Goal: Task Accomplishment & Management: Use online tool/utility

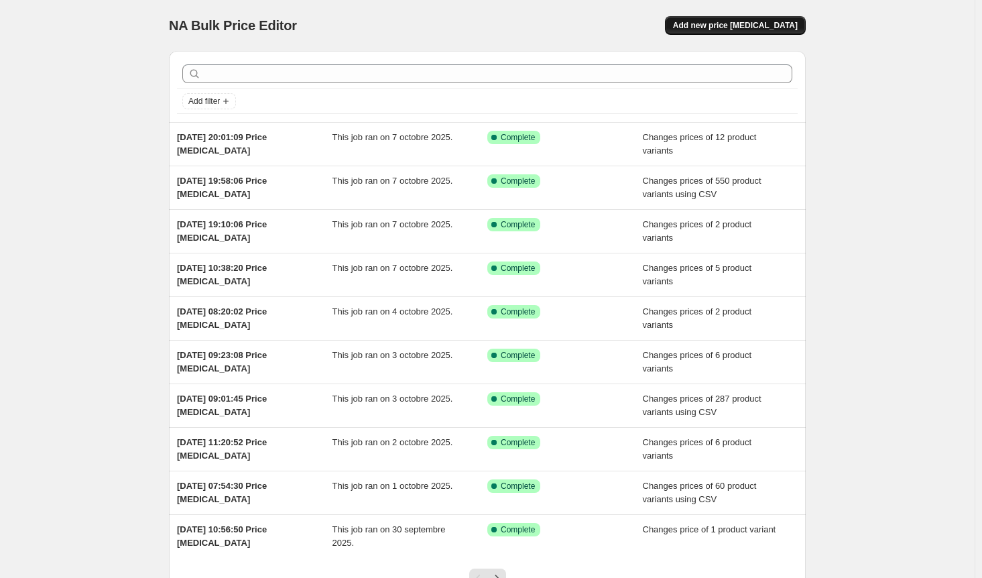
click at [739, 32] on button "Add new price [MEDICAL_DATA]" at bounding box center [735, 25] width 141 height 19
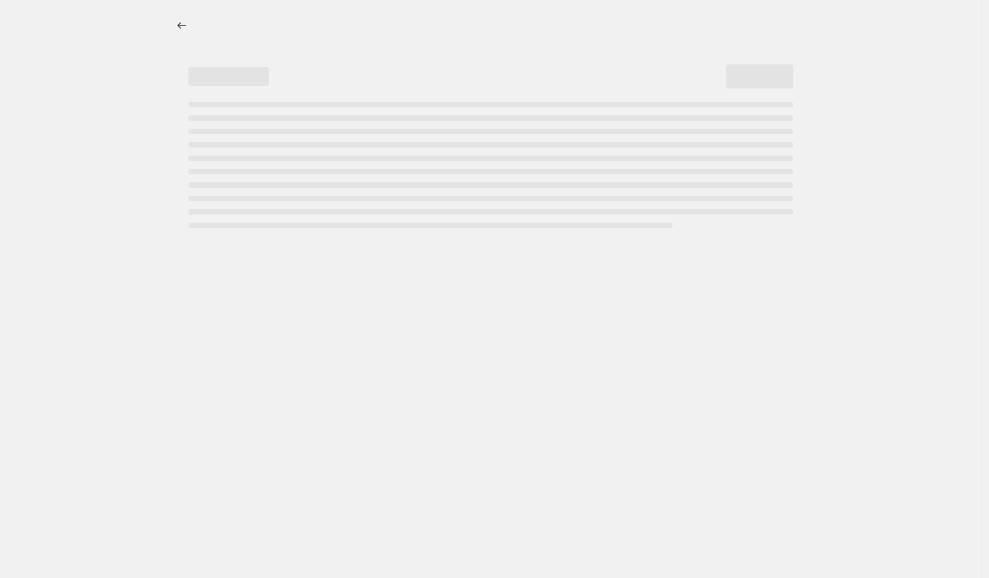
select select "percentage"
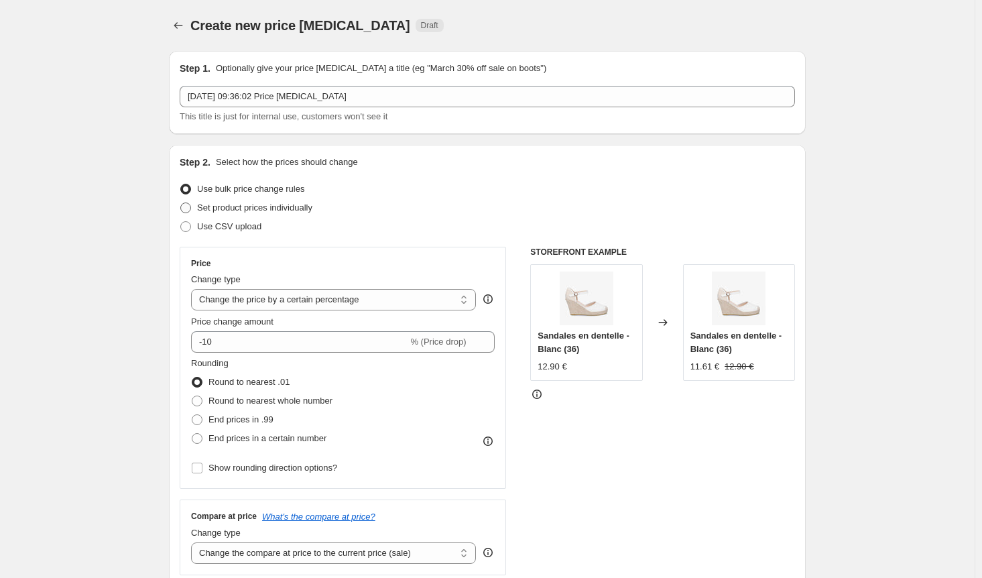
click at [204, 211] on span "Set product prices individually" at bounding box center [254, 207] width 115 height 10
click at [181, 203] on input "Set product prices individually" at bounding box center [180, 202] width 1 height 1
radio input "true"
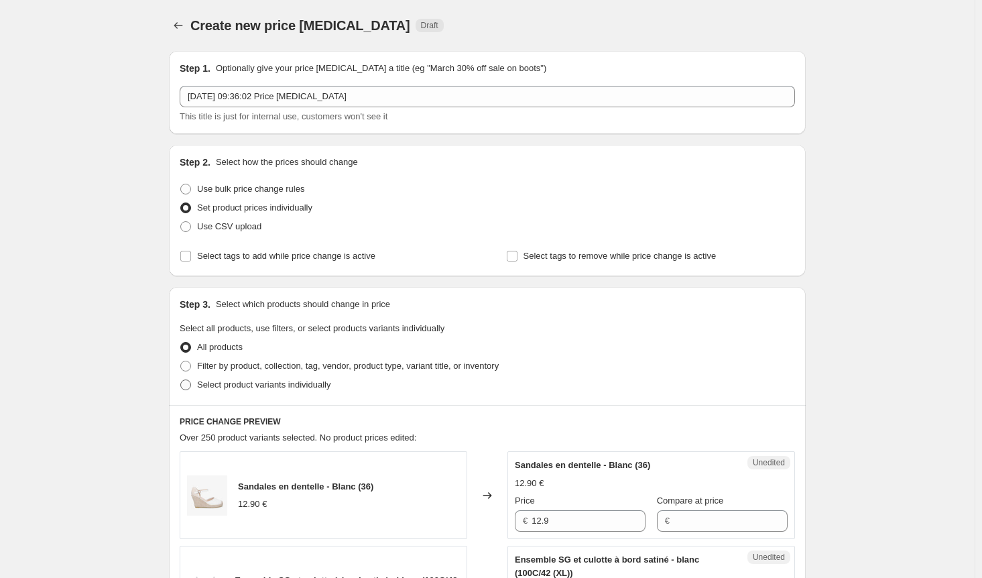
click at [198, 389] on label "Select product variants individually" at bounding box center [255, 384] width 151 height 19
click at [181, 380] on input "Select product variants individually" at bounding box center [180, 379] width 1 height 1
radio input "true"
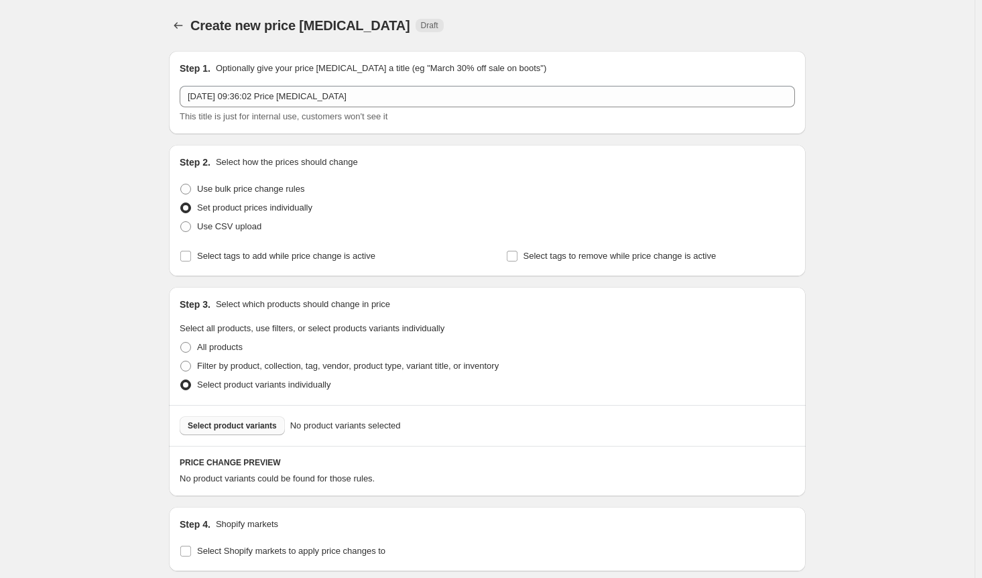
click at [229, 429] on span "Select product variants" at bounding box center [232, 425] width 89 height 11
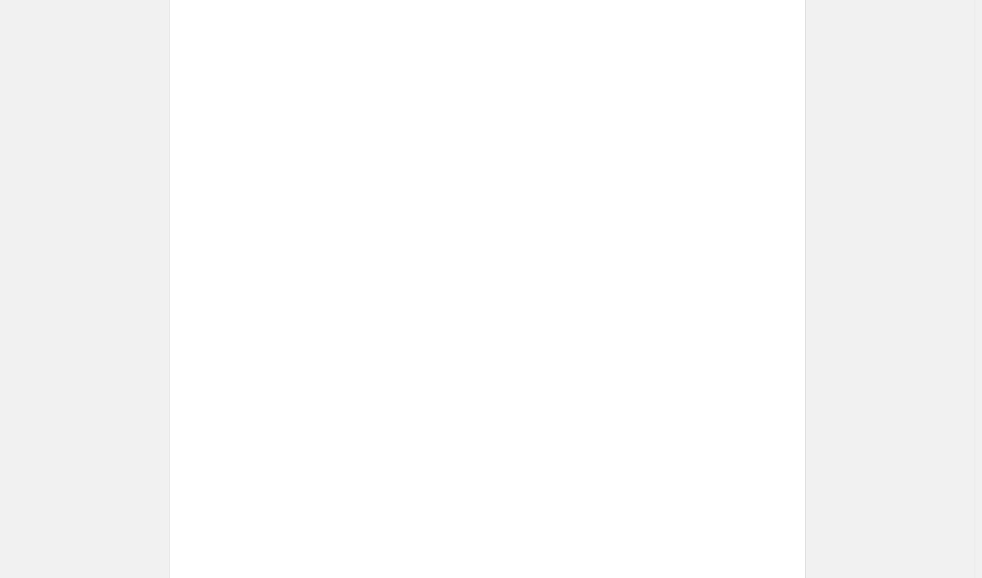
scroll to position [551, 0]
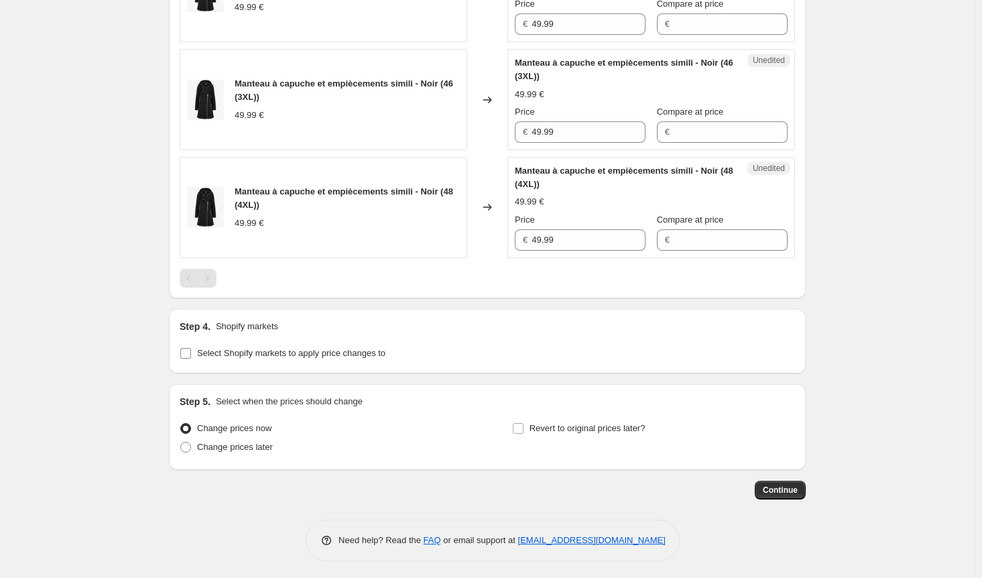
click at [188, 353] on input "Select Shopify markets to apply price changes to" at bounding box center [185, 353] width 11 height 11
checkbox input "true"
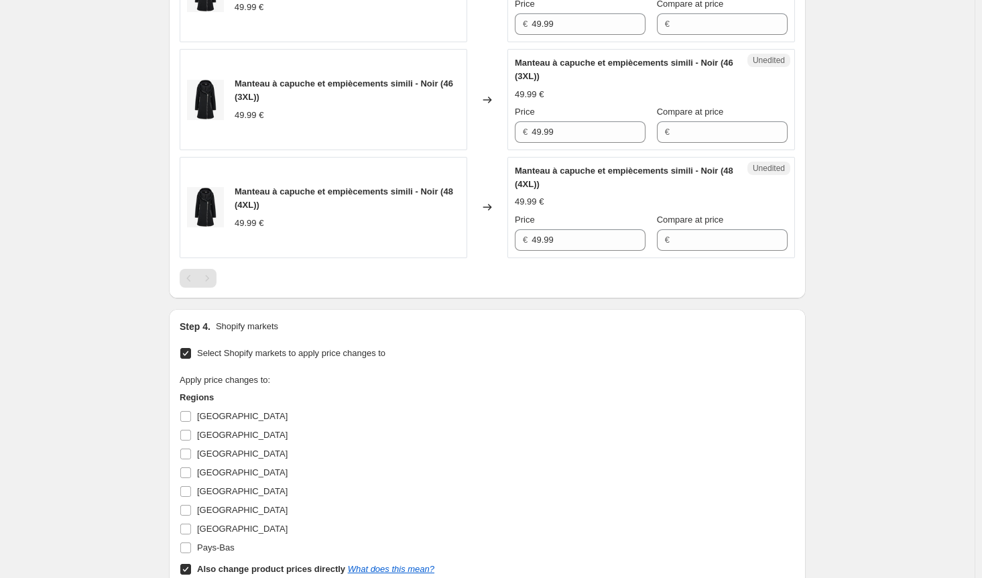
click at [188, 570] on input "Also change product prices directly What does this mean?" at bounding box center [185, 569] width 11 height 11
checkbox input "false"
click at [191, 411] on input "[GEOGRAPHIC_DATA]" at bounding box center [185, 416] width 11 height 11
checkbox input "true"
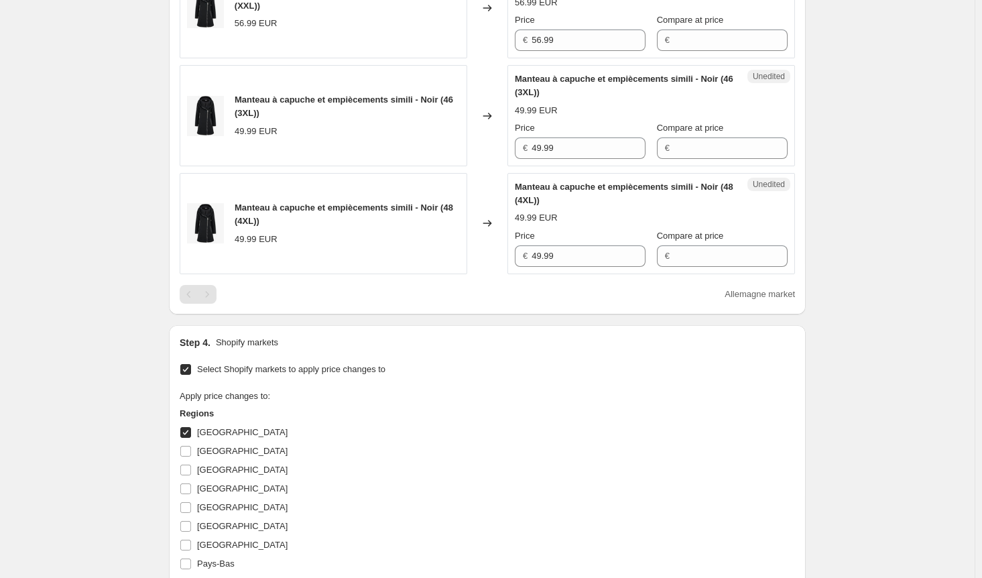
scroll to position [350, 0]
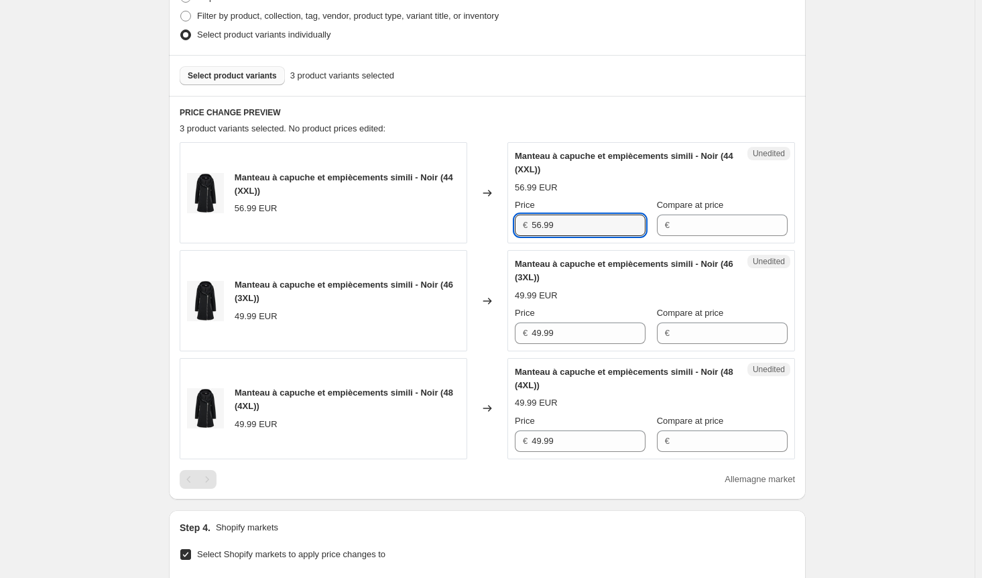
drag, startPoint x: 531, startPoint y: 219, endPoint x: 481, endPoint y: 219, distance: 50.3
click at [481, 219] on div "Manteau à capuche et empiècements simili - Noir (44 (XXL)) 56.99 EUR Changed to…" at bounding box center [487, 192] width 615 height 101
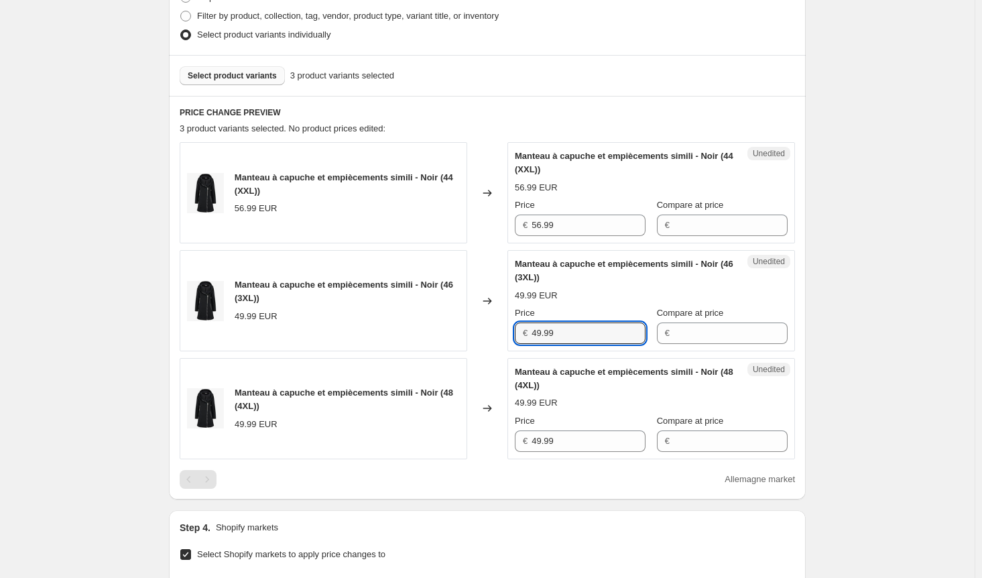
drag, startPoint x: 578, startPoint y: 341, endPoint x: 475, endPoint y: 338, distance: 103.9
click at [475, 338] on div "Manteau à capuche et empiècements simili - Noir (46 (3XL)) 49.99 EUR Changed to…" at bounding box center [487, 300] width 615 height 101
paste input "56"
type input "56.99"
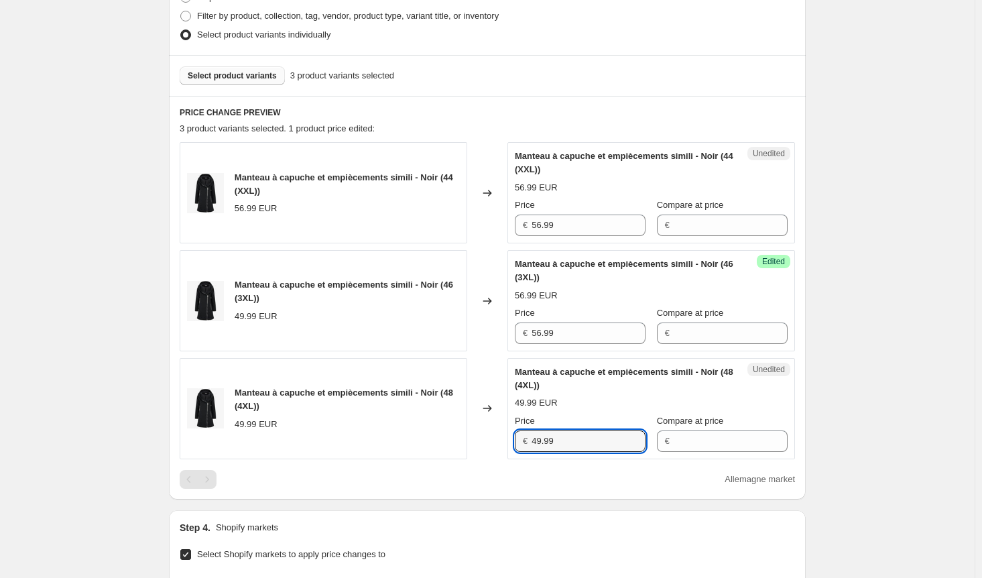
drag, startPoint x: 557, startPoint y: 441, endPoint x: 495, endPoint y: 442, distance: 62.3
click at [497, 441] on div "Manteau à capuche et empiècements simili - Noir (48 (4XL)) 49.99 EUR Changed to…" at bounding box center [487, 408] width 615 height 101
paste input "56"
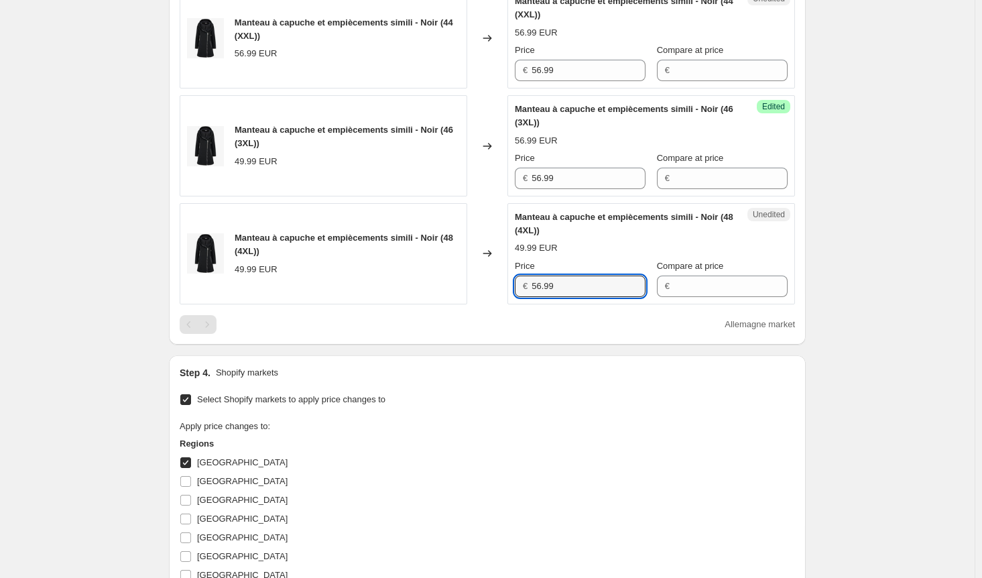
scroll to position [618, 0]
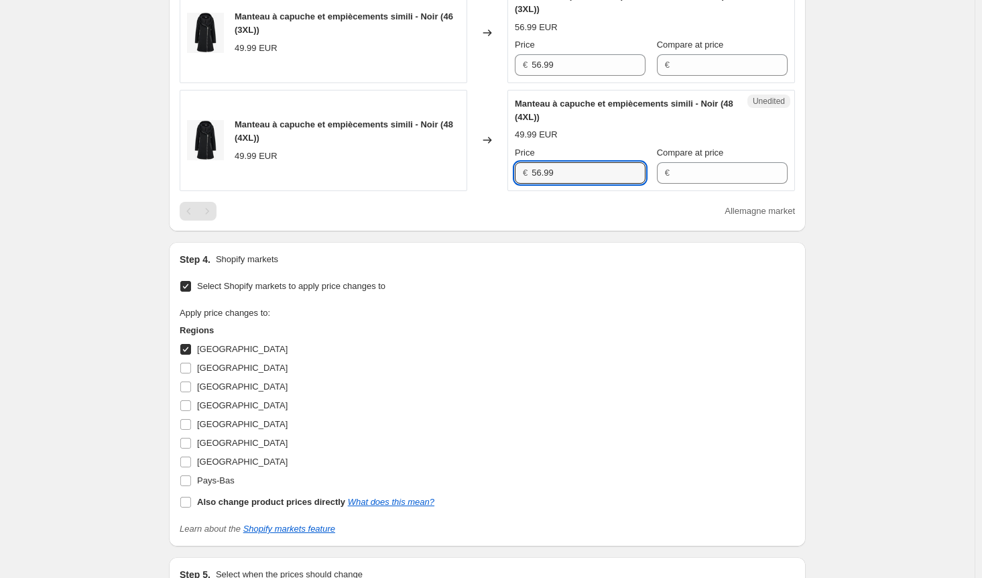
type input "56.99"
click at [186, 347] on input "[GEOGRAPHIC_DATA]" at bounding box center [185, 349] width 11 height 11
checkbox input "false"
click at [190, 363] on input "[GEOGRAPHIC_DATA]" at bounding box center [185, 368] width 11 height 11
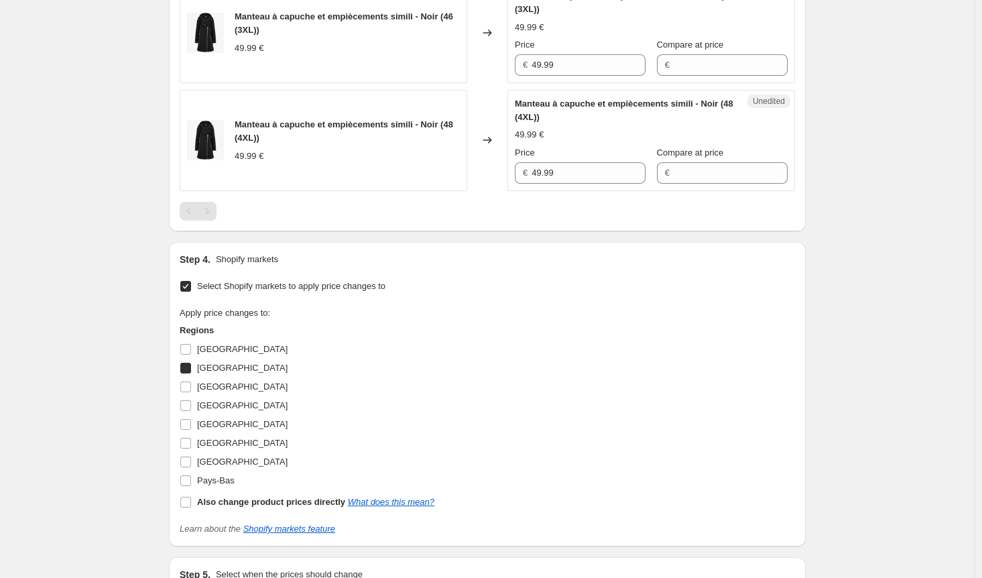
checkbox input "true"
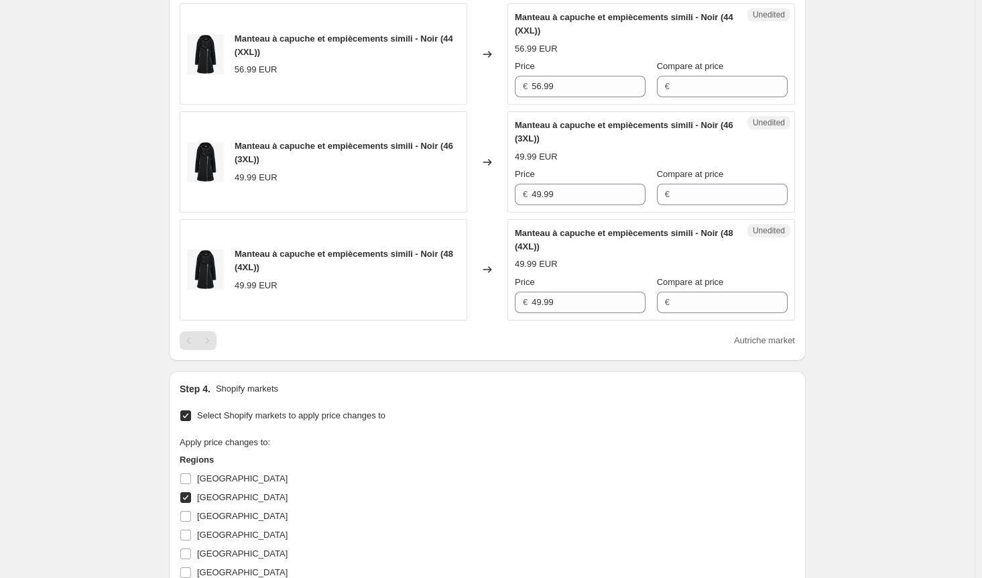
scroll to position [484, 0]
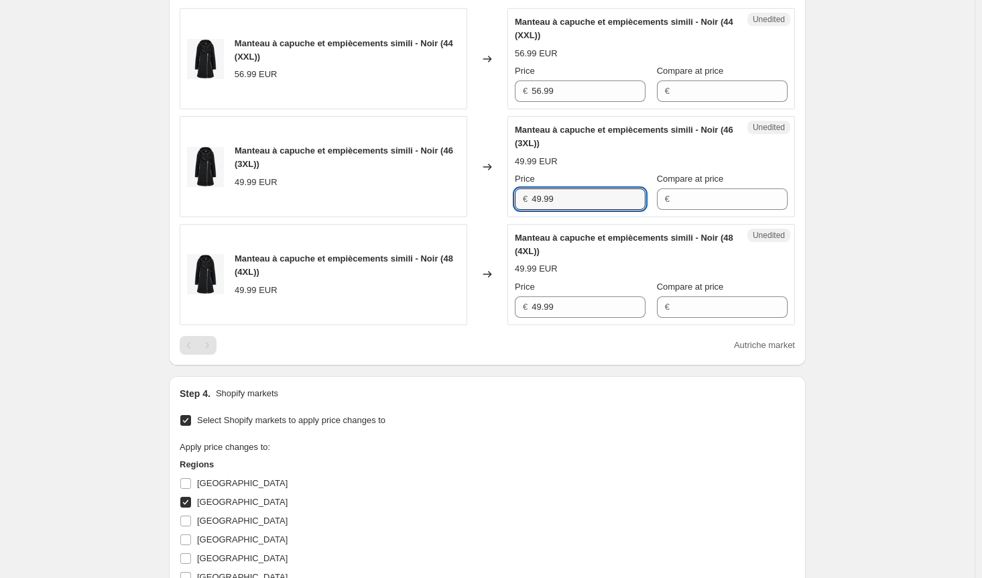
drag, startPoint x: 512, startPoint y: 195, endPoint x: 479, endPoint y: 198, distance: 33.7
click at [479, 198] on div "Manteau à capuche et empiècements simili - Noir (46 (3XL)) 49.99 EUR Changed to…" at bounding box center [487, 166] width 615 height 101
paste input "56"
type input "56.99"
drag, startPoint x: 509, startPoint y: 306, endPoint x: 485, endPoint y: 306, distance: 23.5
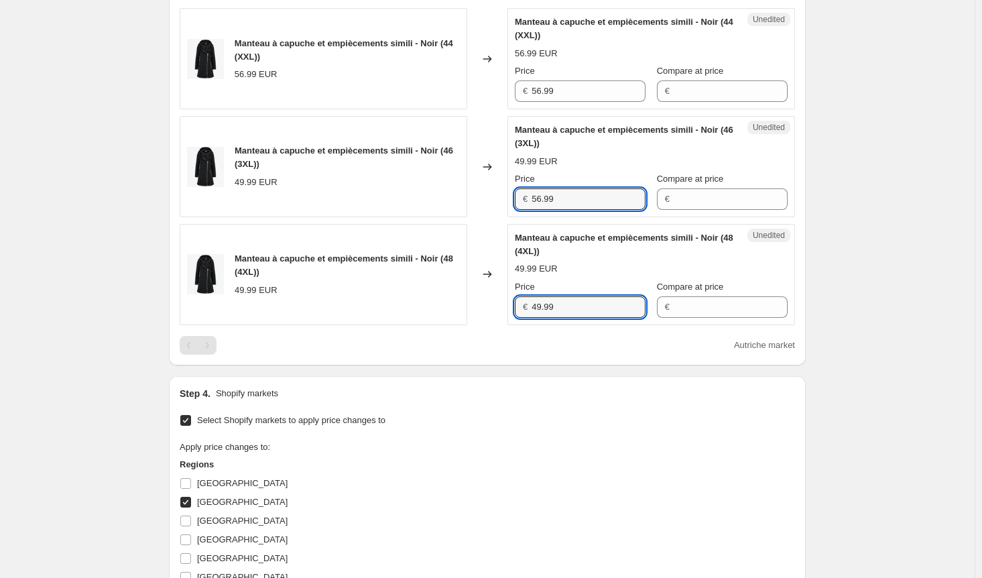
click at [488, 306] on div "Manteau à capuche et empiècements simili - Noir (48 (4XL)) 49.99 EUR Changed to…" at bounding box center [487, 274] width 615 height 101
paste input "56.99"
drag, startPoint x: 579, startPoint y: 304, endPoint x: 443, endPoint y: 301, distance: 136.1
click at [443, 301] on div "Manteau à capuche et empiècements simili - Noir (48 (4XL)) 49.99 EUR Changed to…" at bounding box center [487, 274] width 615 height 101
paste input "text"
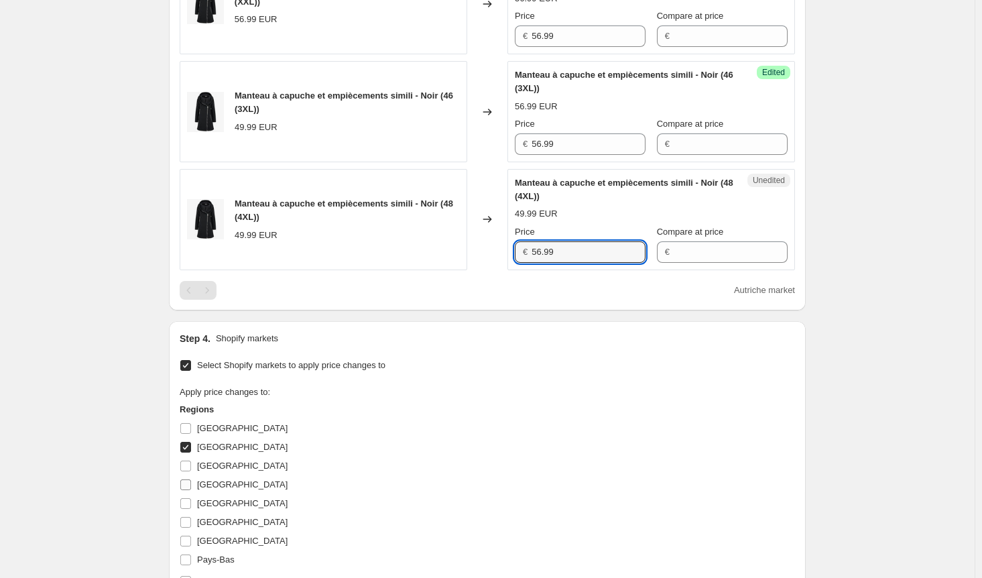
scroll to position [685, 0]
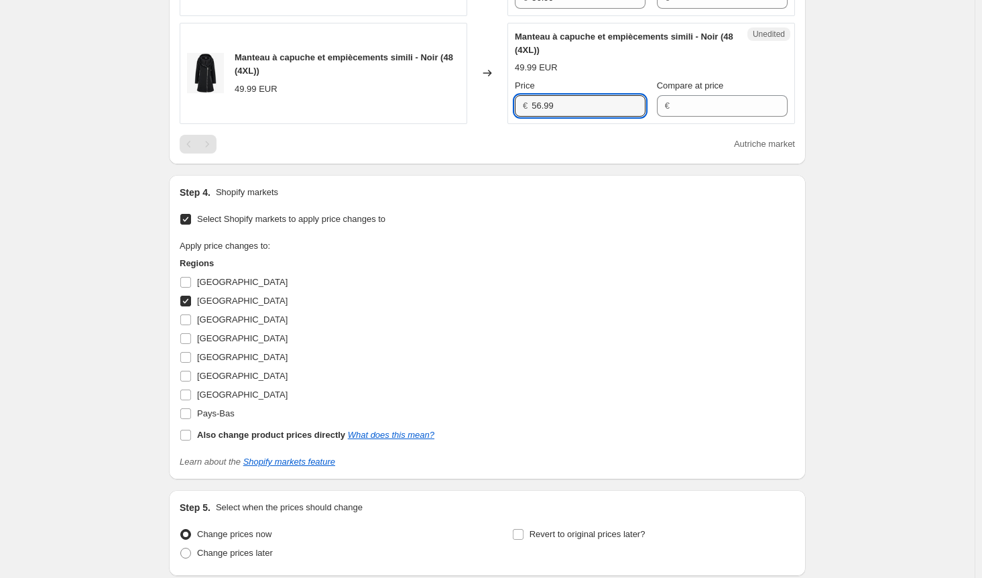
type input "56.99"
click at [191, 301] on input "[GEOGRAPHIC_DATA]" at bounding box center [185, 301] width 11 height 11
checkbox input "false"
click at [187, 408] on input "Pays-Bas" at bounding box center [185, 413] width 11 height 11
checkbox input "true"
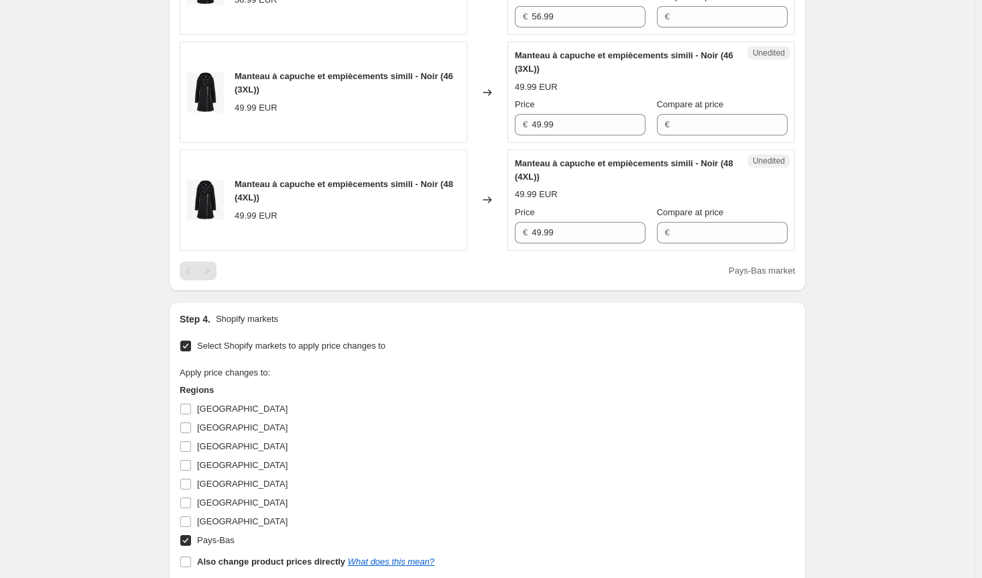
scroll to position [484, 0]
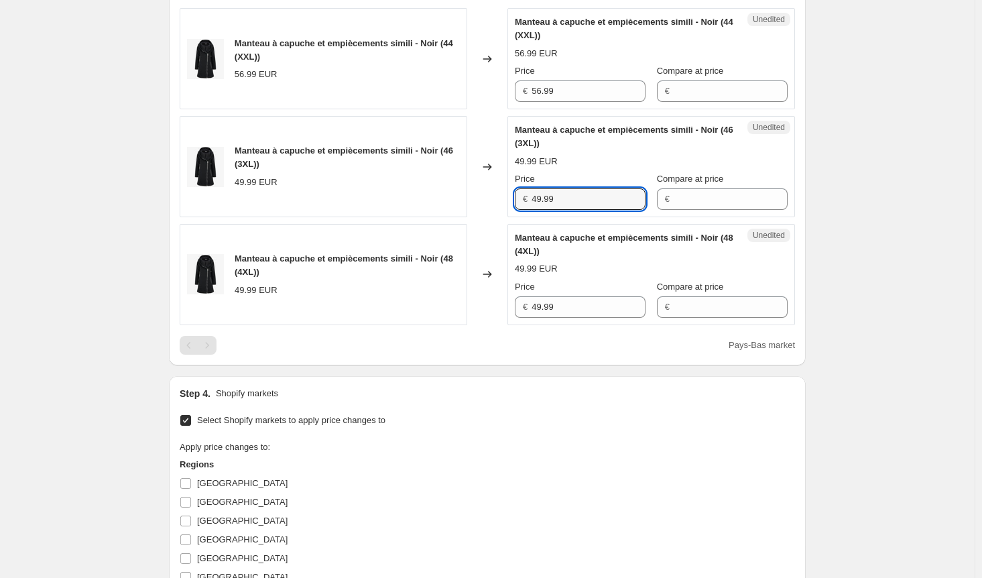
drag, startPoint x: 560, startPoint y: 196, endPoint x: 460, endPoint y: 194, distance: 100.6
click at [460, 194] on div "Manteau à capuche et empiècements simili - Noir (46 (3XL)) 49.99 EUR Changed to…" at bounding box center [487, 166] width 615 height 101
paste input "56"
type input "56.99"
drag, startPoint x: 564, startPoint y: 308, endPoint x: 479, endPoint y: 308, distance: 84.5
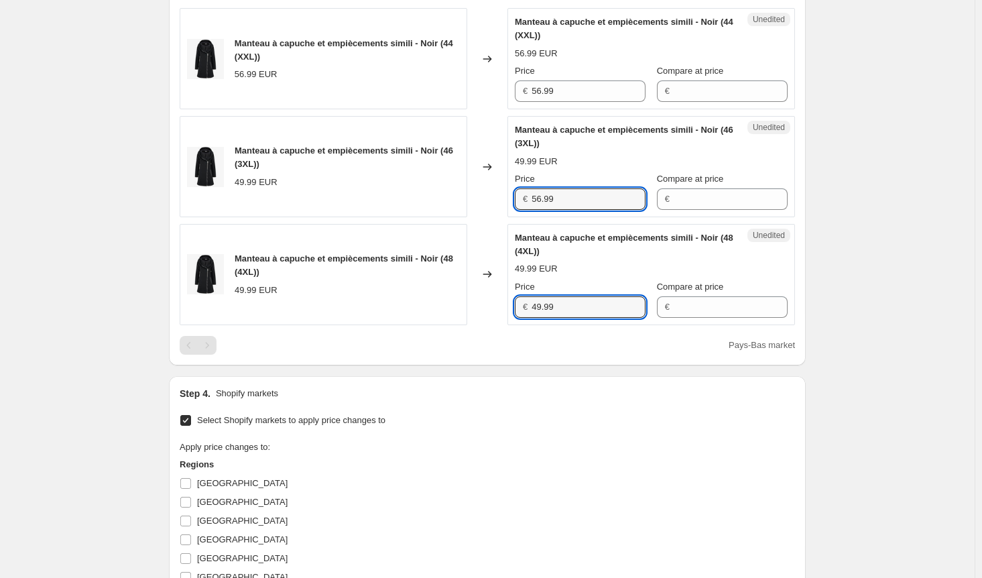
click at [481, 308] on div "Manteau à capuche et empiècements simili - Noir (48 (4XL)) 49.99 EUR Changed to…" at bounding box center [487, 274] width 615 height 101
paste input "56"
type input "56.99"
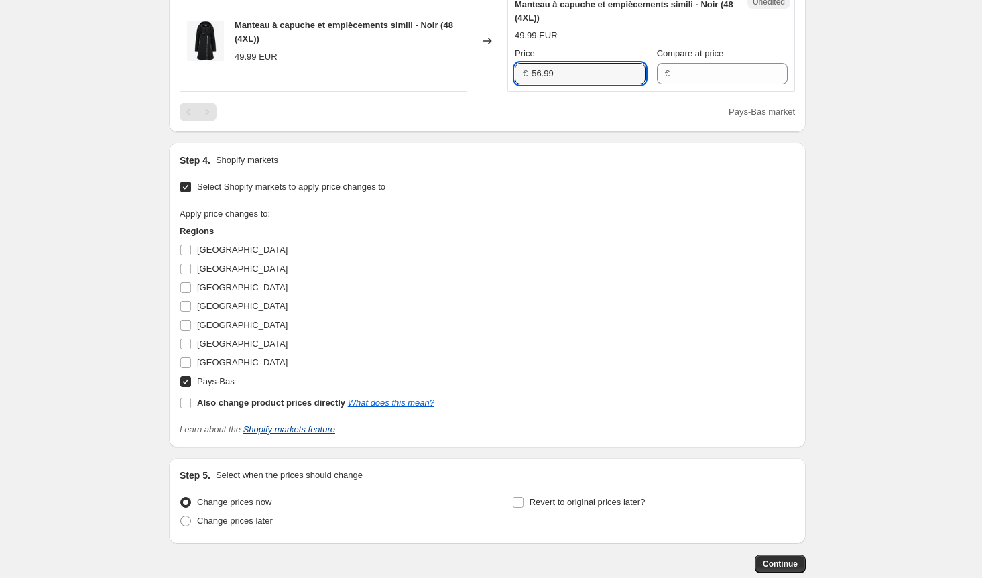
scroll to position [791, 0]
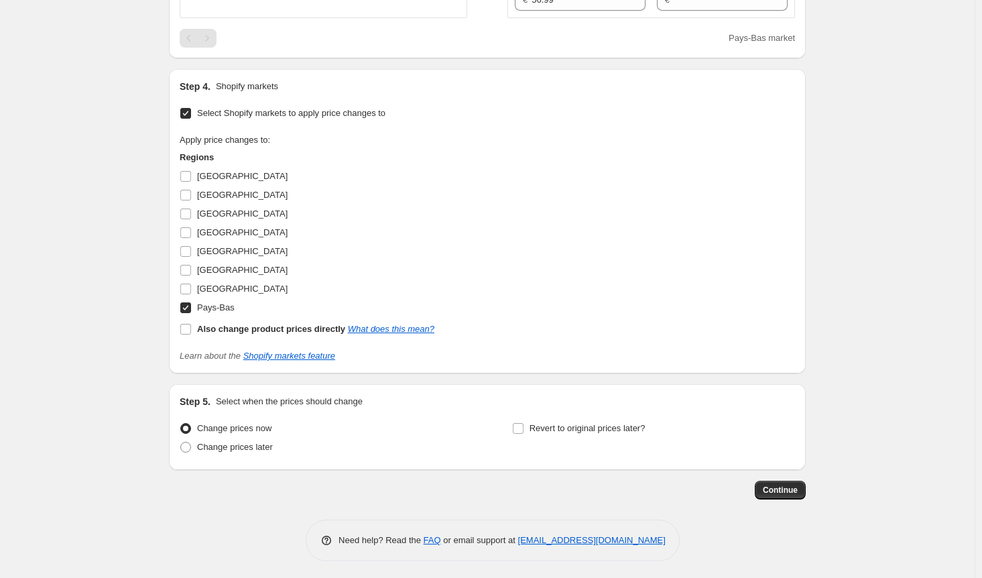
click at [188, 304] on input "Pays-Bas" at bounding box center [185, 307] width 11 height 11
checkbox input "false"
click at [190, 290] on input "[GEOGRAPHIC_DATA]" at bounding box center [185, 289] width 11 height 11
checkbox input "true"
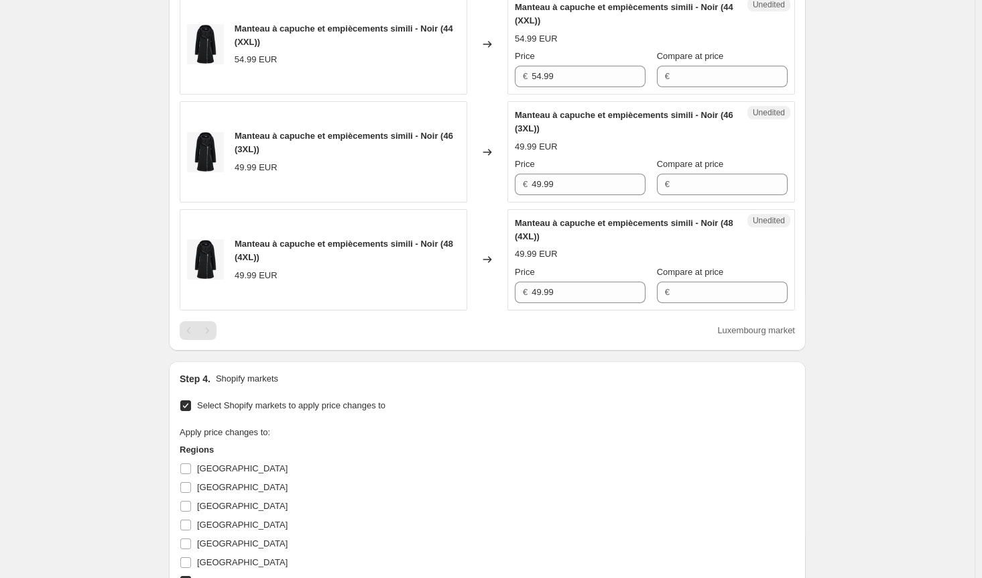
scroll to position [456, 0]
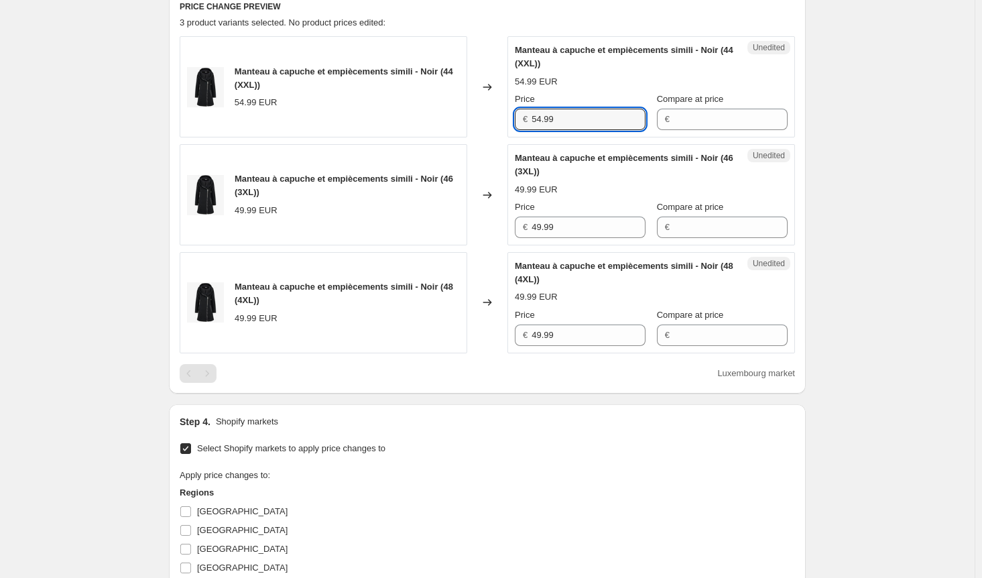
drag, startPoint x: 564, startPoint y: 117, endPoint x: 438, endPoint y: 121, distance: 126.1
click at [438, 121] on div "Manteau à capuche et empiècements simili - Noir (44 (XXL)) 54.99 EUR Changed to…" at bounding box center [487, 86] width 615 height 101
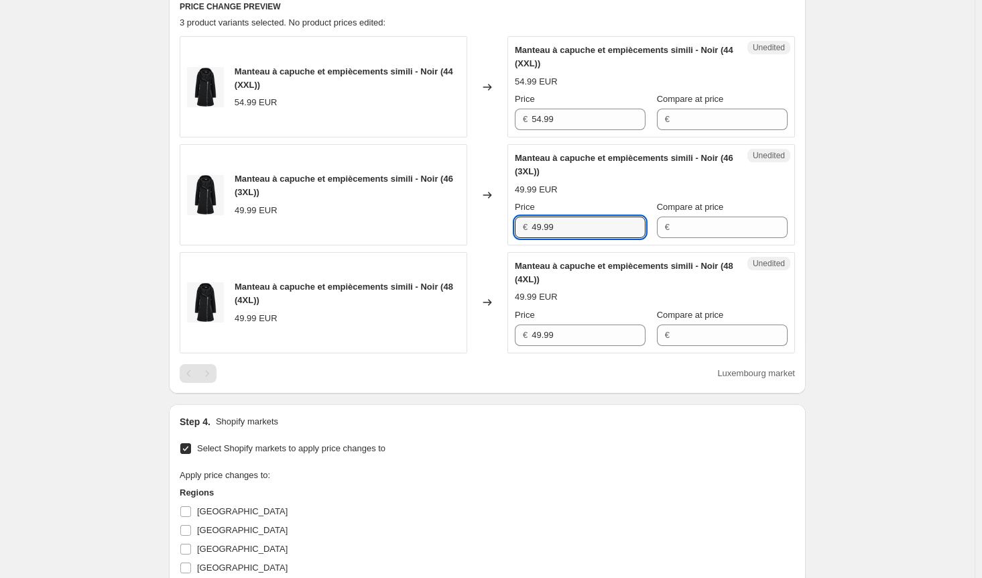
drag, startPoint x: 562, startPoint y: 233, endPoint x: 472, endPoint y: 247, distance: 91.0
click at [475, 231] on div "Manteau à capuche et empiècements simili - Noir (46 (3XL)) 49.99 EUR Changed to…" at bounding box center [487, 194] width 615 height 101
paste input "54"
type input "54.99"
drag, startPoint x: 559, startPoint y: 331, endPoint x: 480, endPoint y: 341, distance: 79.7
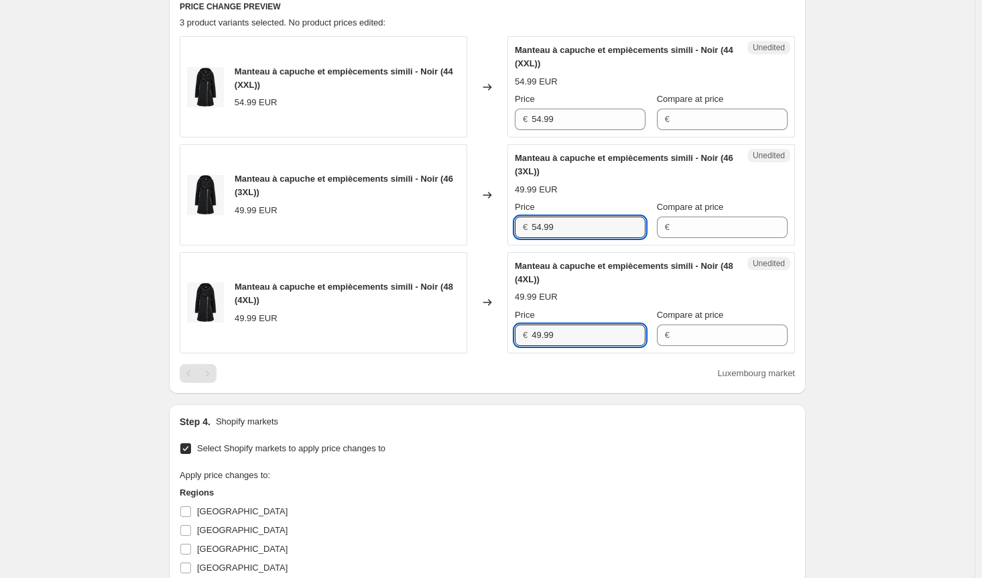
click at [485, 332] on div "Manteau à capuche et empiècements simili - Noir (48 (4XL)) 49.99 EUR Changed to…" at bounding box center [487, 302] width 615 height 101
paste input "54"
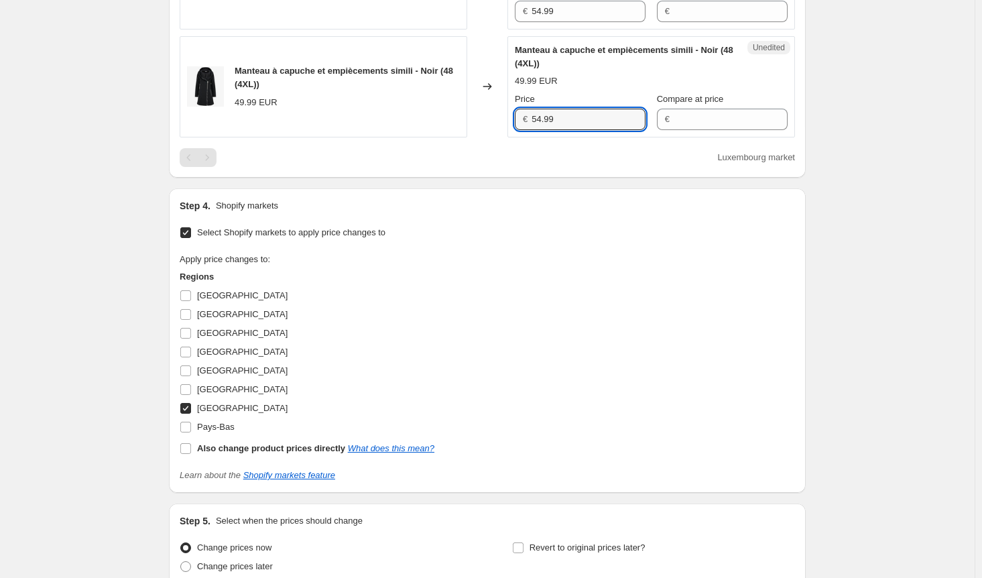
scroll to position [791, 0]
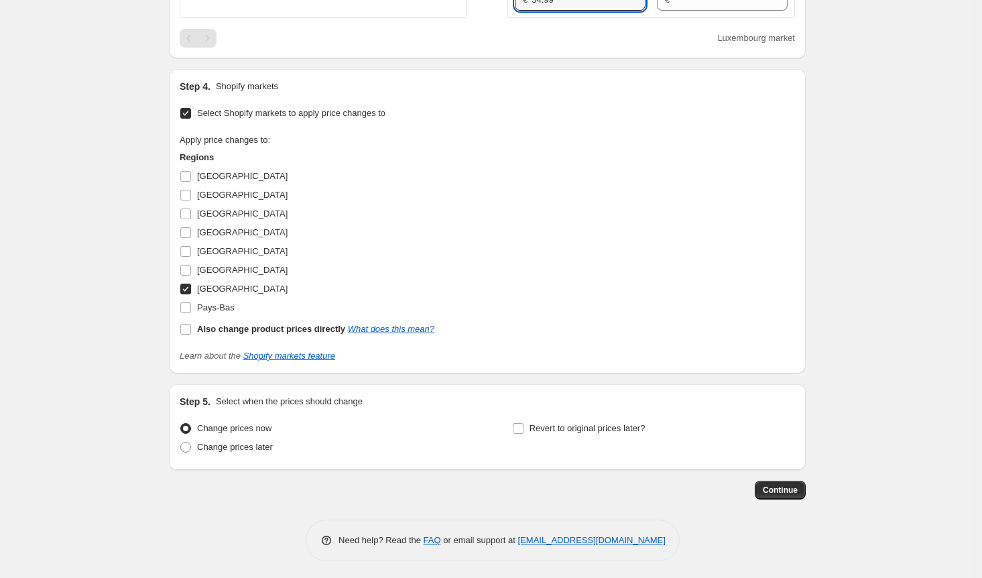
type input "54.99"
click at [191, 284] on input "[GEOGRAPHIC_DATA]" at bounding box center [185, 289] width 11 height 11
checkbox input "false"
click at [191, 270] on input "[GEOGRAPHIC_DATA]" at bounding box center [185, 270] width 11 height 11
checkbox input "true"
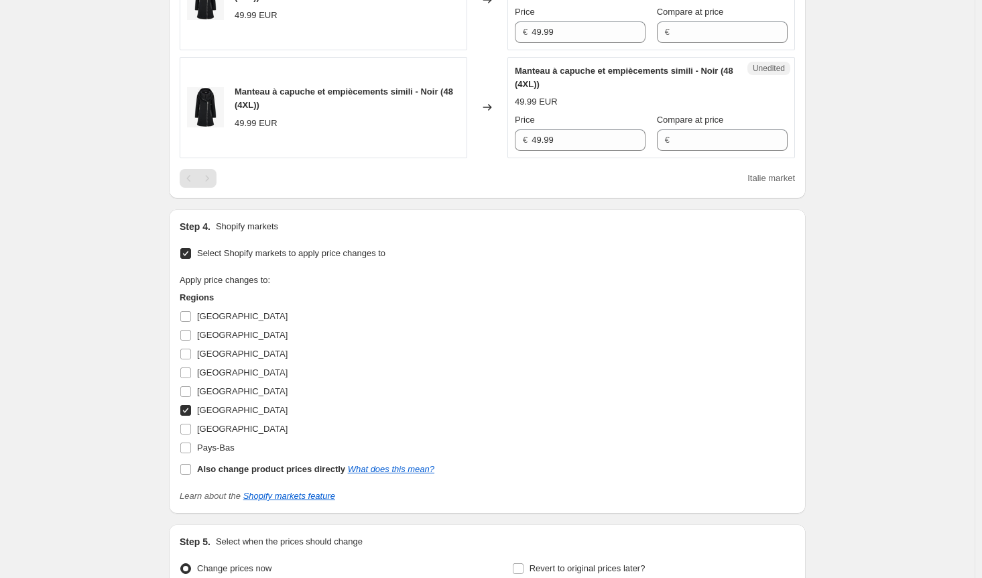
scroll to position [523, 0]
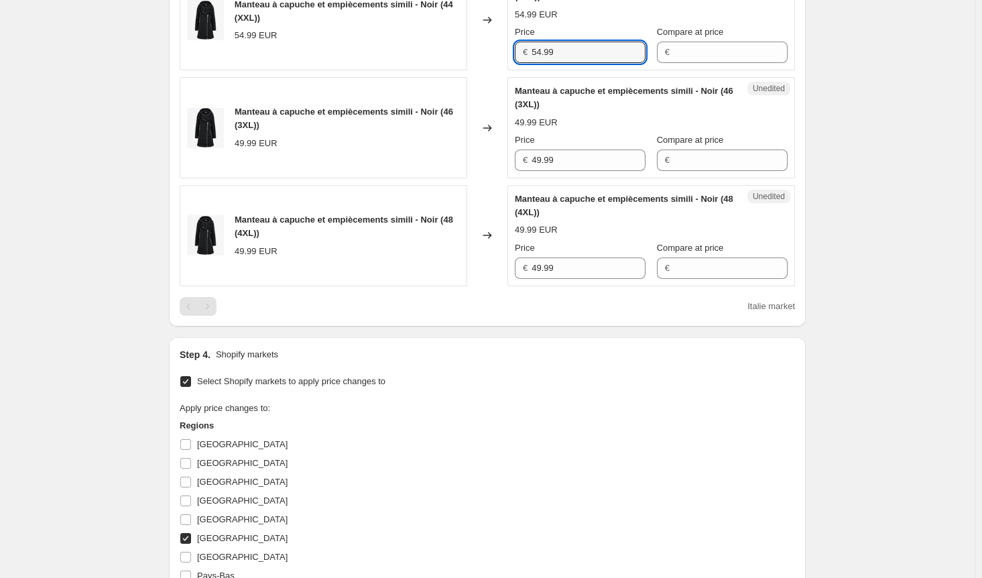
drag, startPoint x: 563, startPoint y: 46, endPoint x: 434, endPoint y: 58, distance: 129.2
click at [436, 57] on div "Manteau à capuche et empiècements simili - Noir (44 (XXL)) 54.99 EUR Changed to…" at bounding box center [487, 19] width 615 height 101
click at [495, 152] on div "Manteau à capuche et empiècements simili - Noir (46 (3XL)) 49.99 EUR Changed to…" at bounding box center [487, 127] width 615 height 101
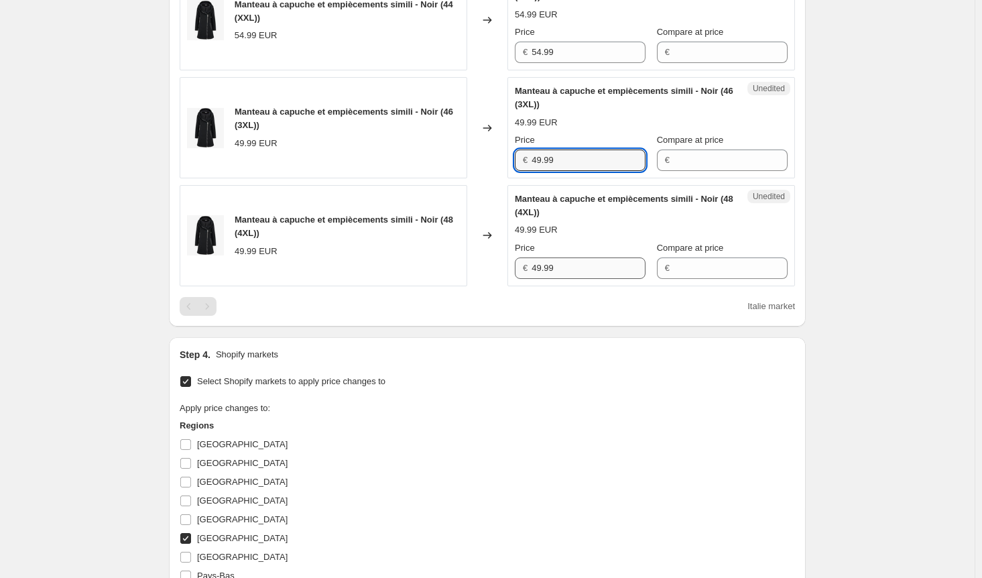
paste input "54"
type input "54.99"
drag, startPoint x: 528, startPoint y: 262, endPoint x: 476, endPoint y: 263, distance: 52.3
click at [481, 263] on div "Manteau à capuche et empiècements simili - Noir (48 (4XL)) 49.99 EUR Changed to…" at bounding box center [487, 235] width 615 height 101
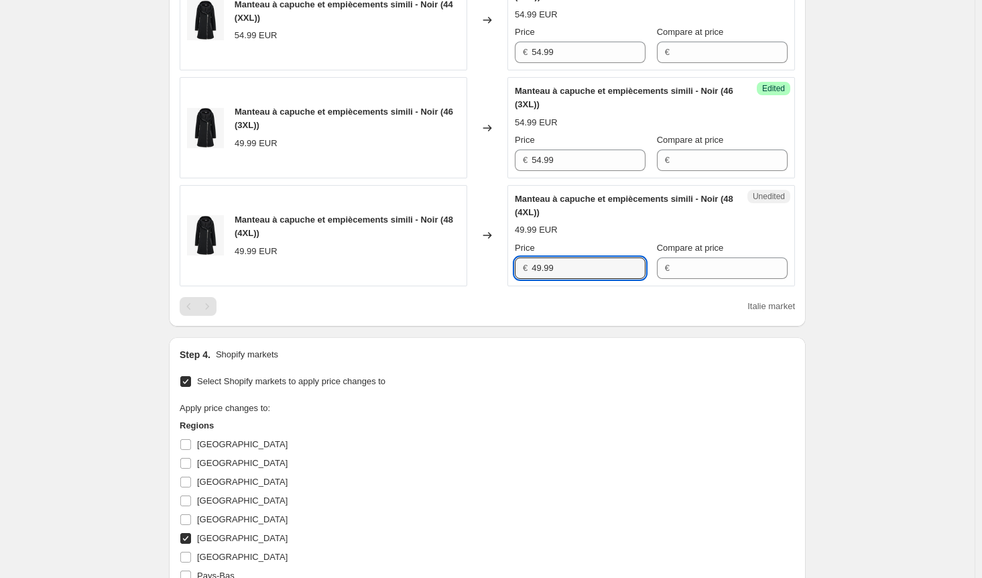
paste input "54"
type input "54.99"
click at [520, 397] on div "Select Shopify markets to apply price changes to Apply price changes to: Region…" at bounding box center [487, 501] width 615 height 259
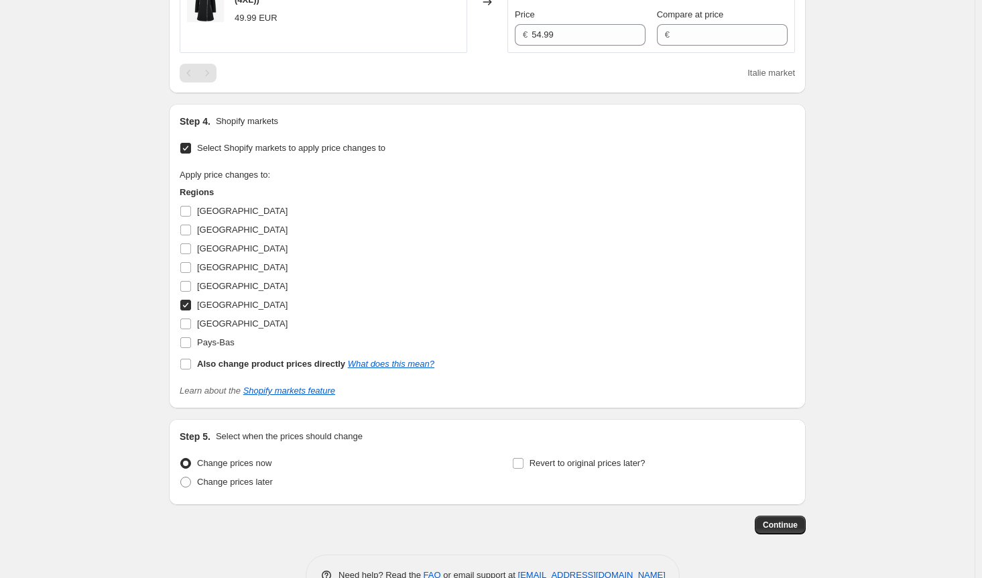
scroll to position [791, 0]
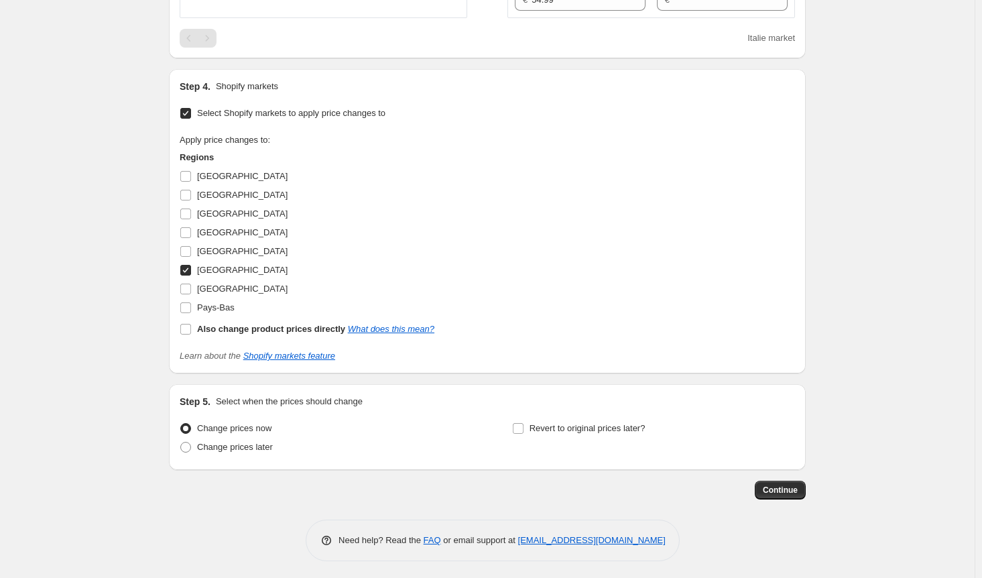
click at [188, 268] on input "[GEOGRAPHIC_DATA]" at bounding box center [185, 270] width 11 height 11
checkbox input "false"
click at [191, 217] on label "[GEOGRAPHIC_DATA]" at bounding box center [234, 213] width 108 height 19
click at [191, 217] on input "[GEOGRAPHIC_DATA]" at bounding box center [185, 213] width 11 height 11
checkbox input "true"
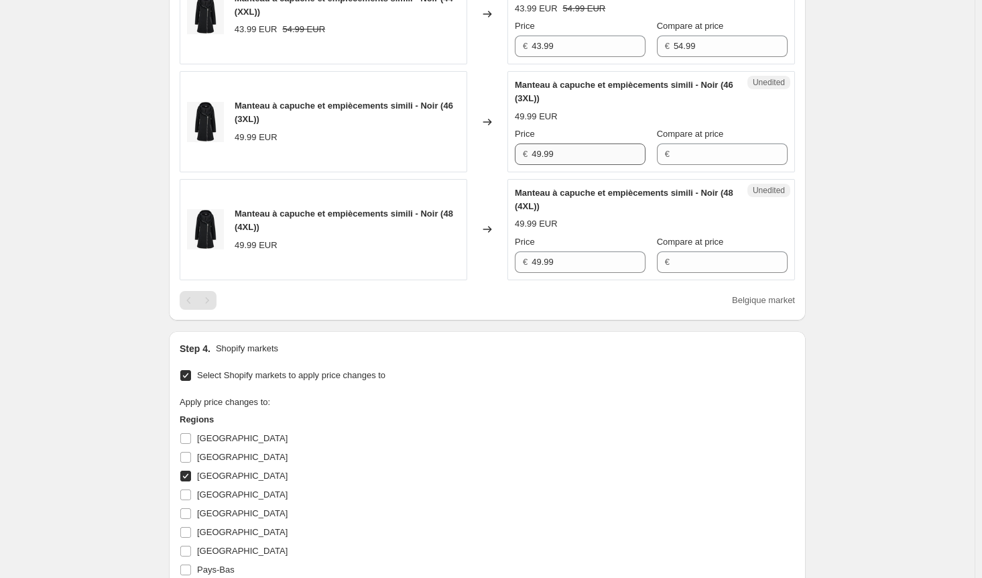
scroll to position [456, 0]
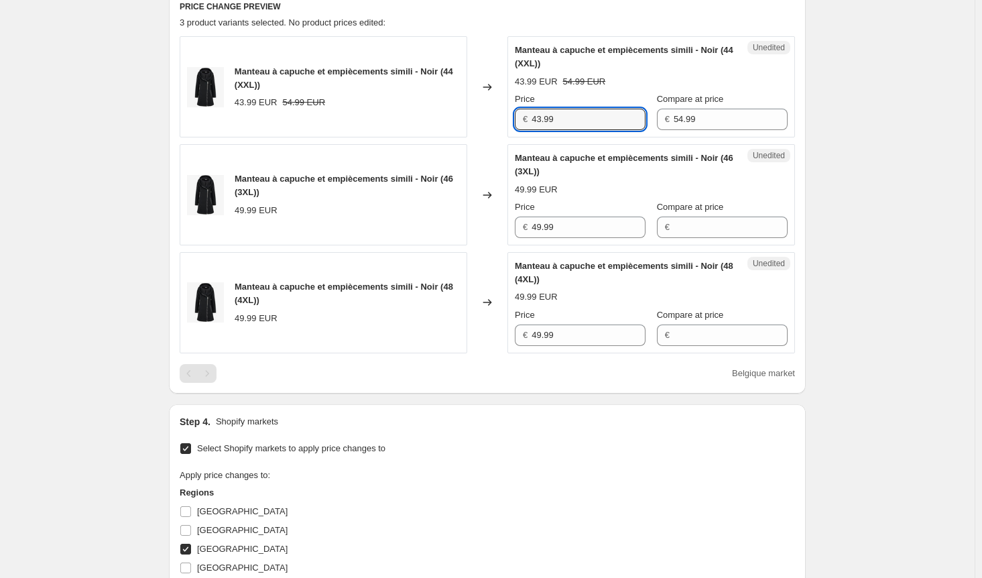
drag, startPoint x: 546, startPoint y: 116, endPoint x: 480, endPoint y: 116, distance: 65.7
click at [480, 116] on div "Manteau à capuche et empiècements simili - Noir (44 (XXL)) 43.99 EUR 54.99 EUR …" at bounding box center [487, 86] width 615 height 101
drag, startPoint x: 534, startPoint y: 223, endPoint x: 484, endPoint y: 227, distance: 49.8
click at [487, 225] on div "Manteau à capuche et empiècements simili - Noir (46 (3XL)) 49.99 EUR Changed to…" at bounding box center [487, 194] width 615 height 101
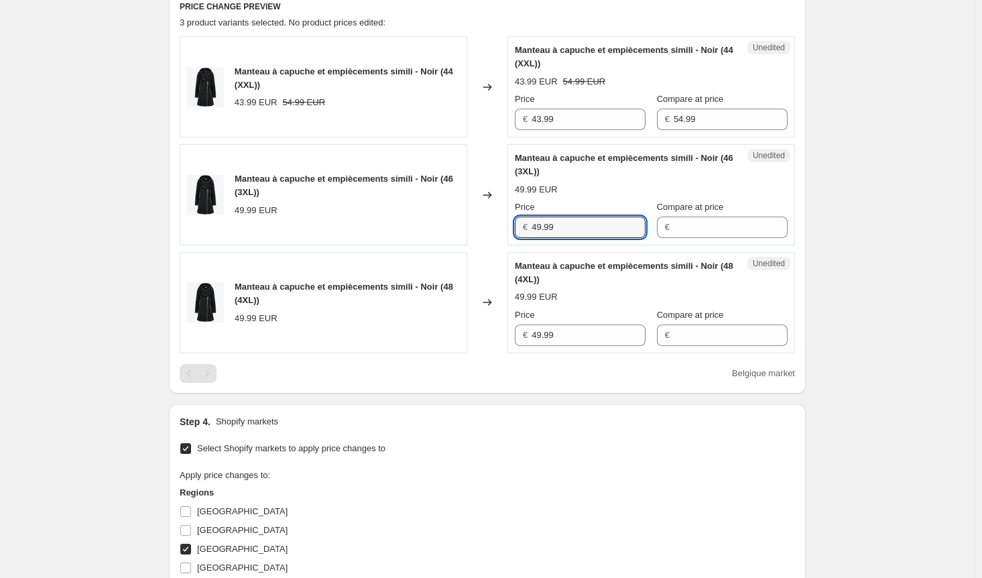
paste input "3"
type input "43.99"
click at [499, 333] on div "Manteau à capuche et empiècements simili - Noir (48 (4XL)) 49.99 EUR Changed to…" at bounding box center [487, 302] width 615 height 101
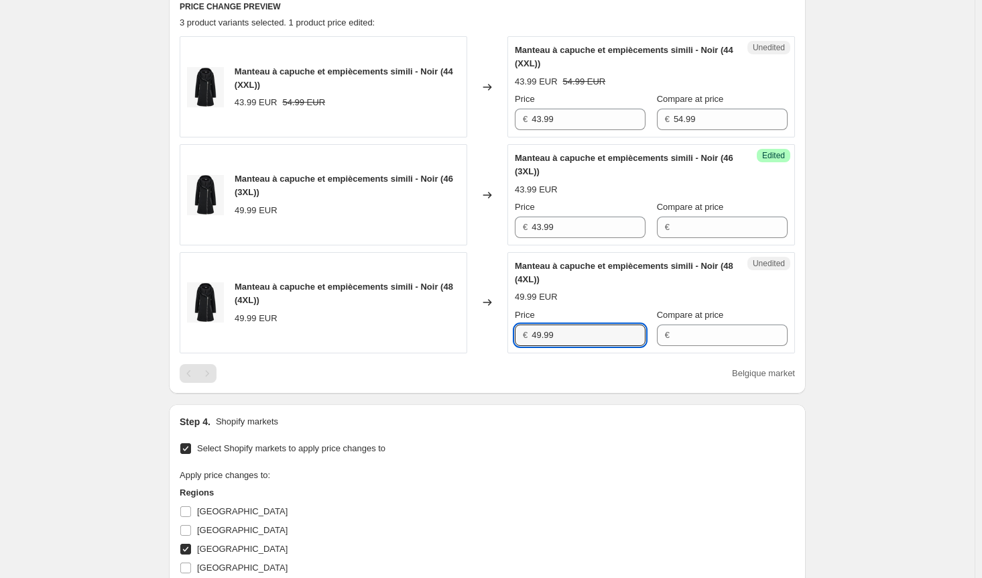
paste input "3"
type input "43.99"
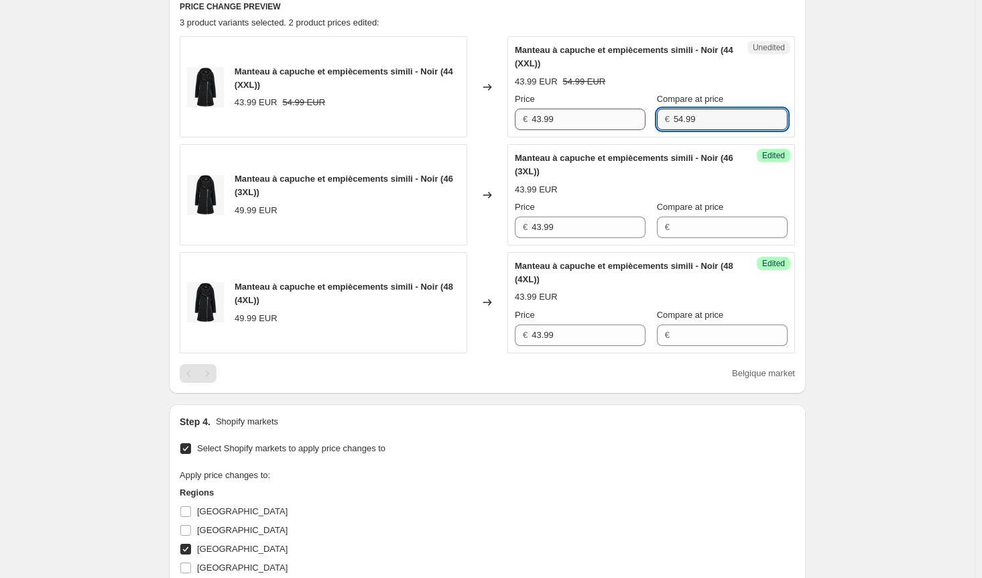
drag, startPoint x: 698, startPoint y: 117, endPoint x: 600, endPoint y: 127, distance: 99.0
click at [596, 118] on div "Price € 43.99 Compare at price € 54.99" at bounding box center [651, 112] width 273 height 38
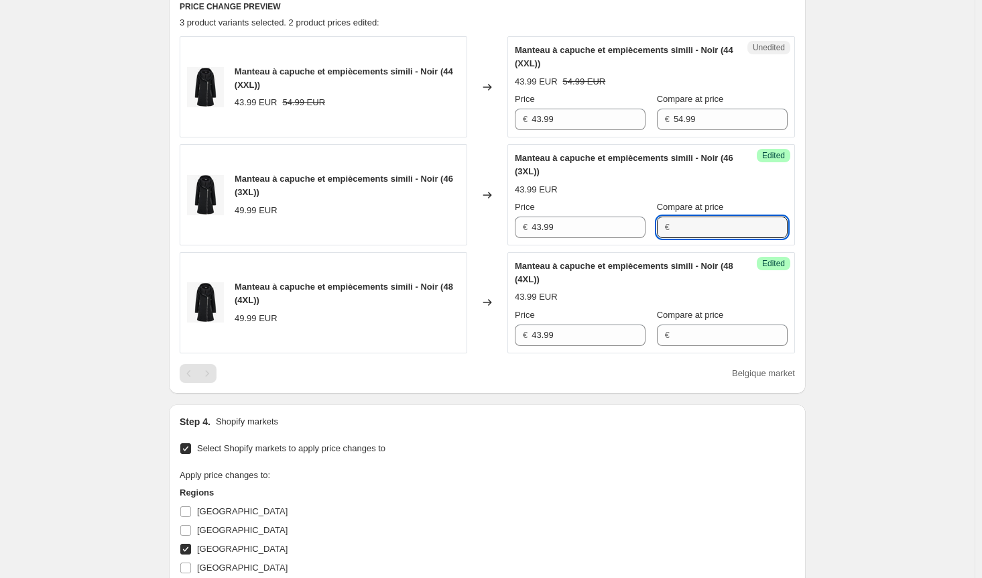
drag, startPoint x: 699, startPoint y: 223, endPoint x: 693, endPoint y: 269, distance: 46.0
click at [699, 223] on input "Compare at price" at bounding box center [731, 227] width 114 height 21
paste input "54.99"
type input "54.99"
click at [690, 329] on input "Compare at price" at bounding box center [731, 334] width 114 height 21
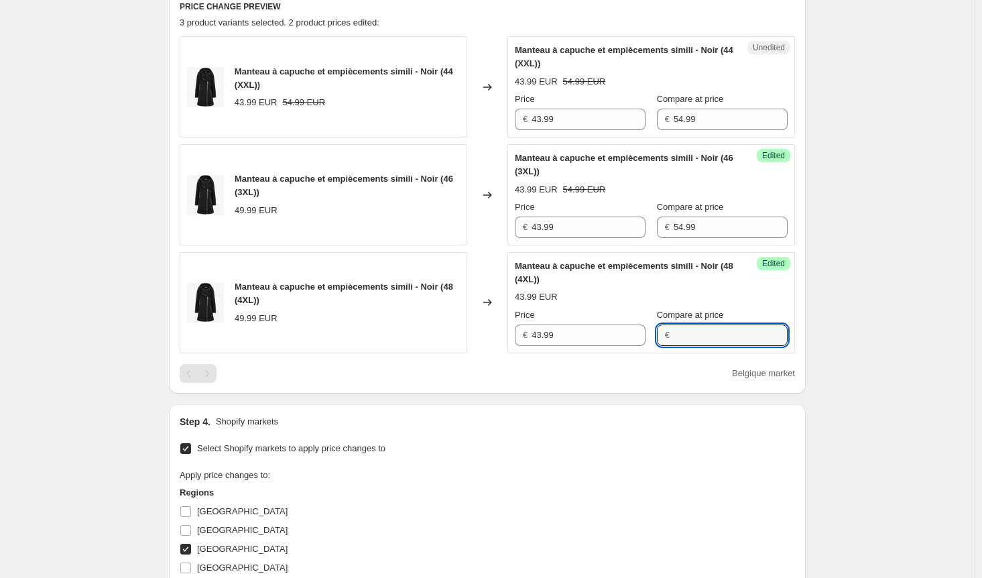
paste input "54.99"
type input "54.99"
click at [583, 440] on div "Select Shopify markets to apply price changes to Apply price changes to: Region…" at bounding box center [487, 568] width 615 height 259
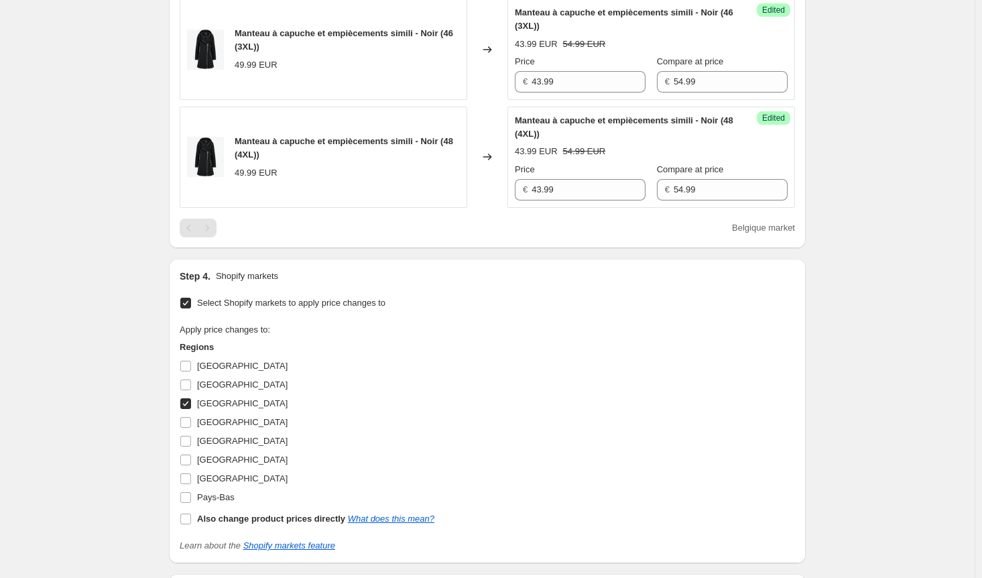
scroll to position [791, 0]
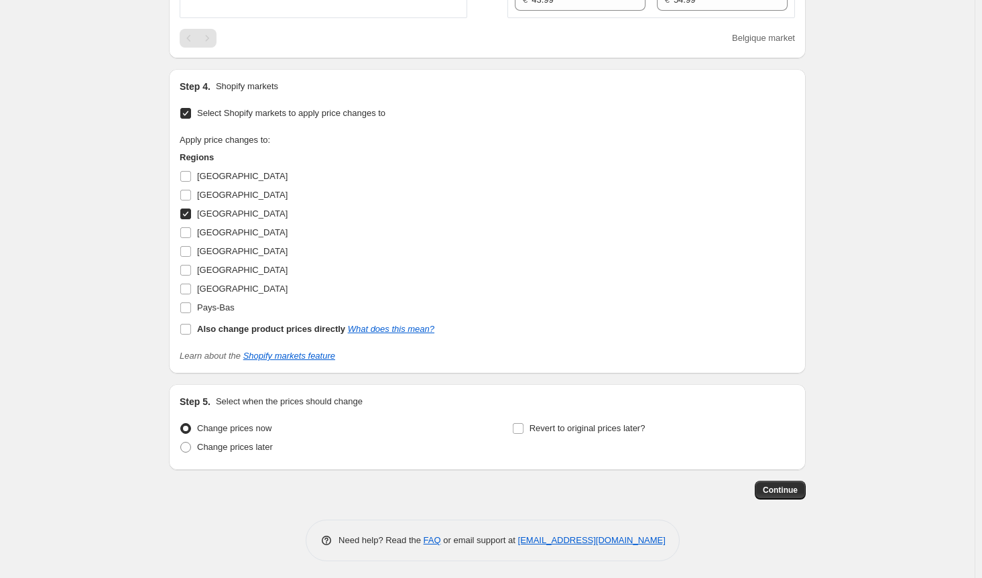
click at [191, 212] on input "[GEOGRAPHIC_DATA]" at bounding box center [185, 213] width 11 height 11
checkbox input "false"
click at [188, 233] on input "[GEOGRAPHIC_DATA]" at bounding box center [185, 232] width 11 height 11
click at [186, 231] on input "[GEOGRAPHIC_DATA]" at bounding box center [185, 232] width 11 height 11
checkbox input "false"
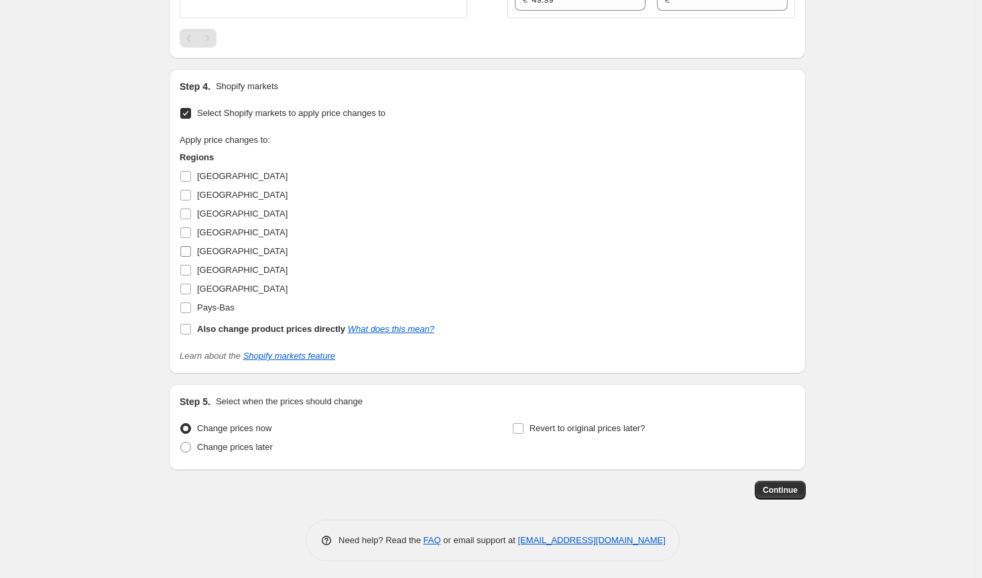
click at [190, 249] on input "[GEOGRAPHIC_DATA]" at bounding box center [185, 251] width 11 height 11
checkbox input "true"
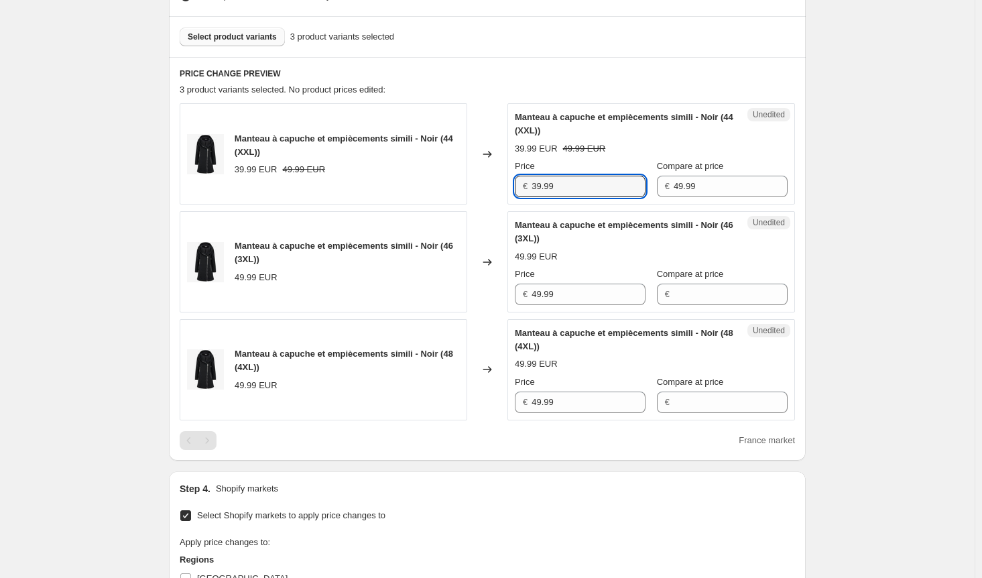
drag, startPoint x: 567, startPoint y: 190, endPoint x: 452, endPoint y: 185, distance: 115.4
click at [452, 185] on div "Manteau à capuche et empiècements simili - Noir (44 (XXL)) 39.99 EUR 49.99 EUR …" at bounding box center [487, 153] width 615 height 101
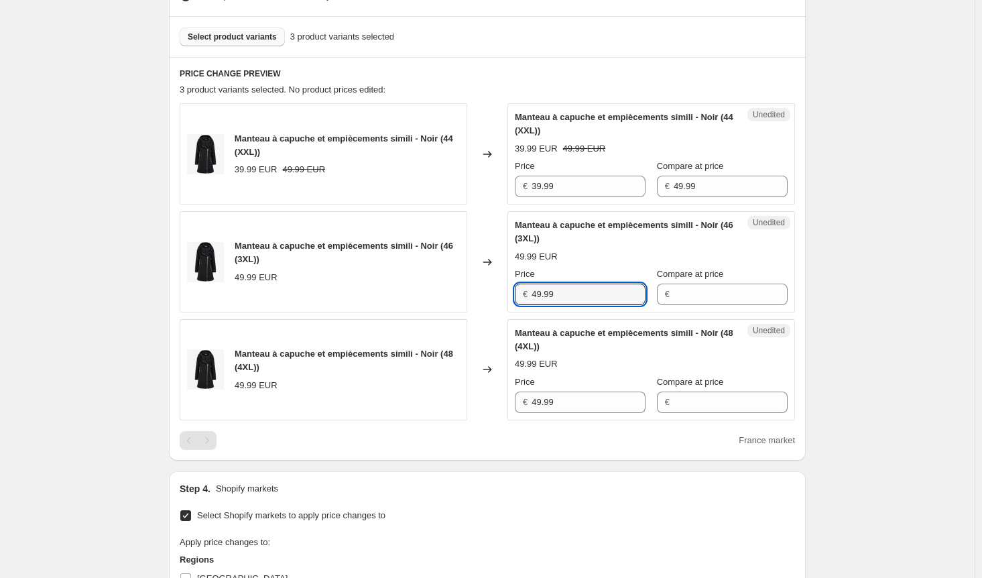
drag, startPoint x: 572, startPoint y: 294, endPoint x: 465, endPoint y: 298, distance: 108.0
click at [481, 292] on div "Manteau à capuche et empiècements simili - Noir (46 (3XL)) 49.99 EUR Changed to…" at bounding box center [487, 261] width 615 height 101
paste input "3"
type input "39.99"
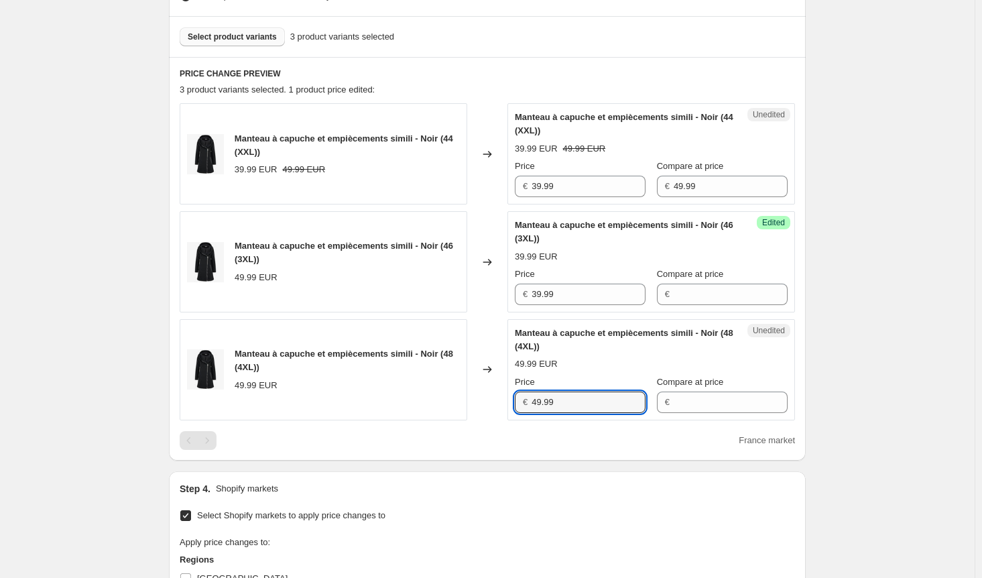
drag, startPoint x: 500, startPoint y: 397, endPoint x: 507, endPoint y: 396, distance: 6.8
click at [499, 397] on div "Manteau à capuche et empiècements simili - Noir (48 (4XL)) 49.99 EUR Changed to…" at bounding box center [487, 369] width 615 height 101
paste input "3"
type input "39.99"
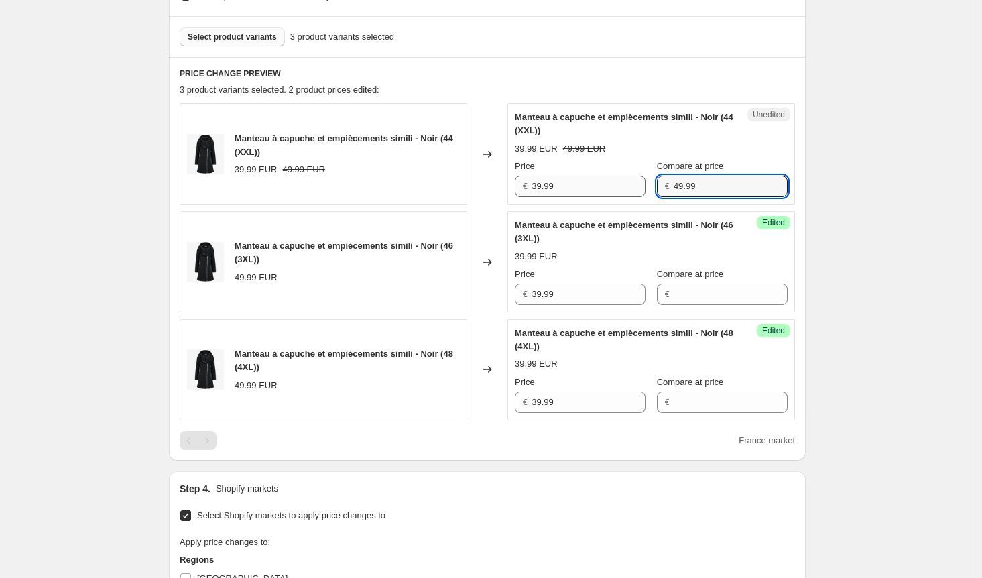
drag, startPoint x: 692, startPoint y: 184, endPoint x: 614, endPoint y: 204, distance: 80.3
click at [611, 184] on div "Price € 39.99 Compare at price € 49.99" at bounding box center [651, 179] width 273 height 38
click at [678, 298] on input "Compare at price" at bounding box center [731, 294] width 114 height 21
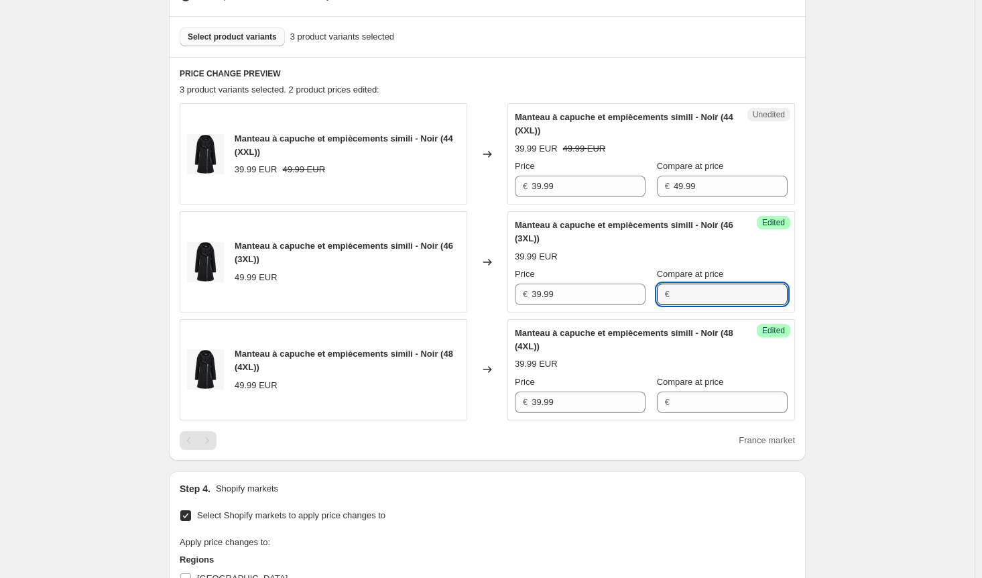
paste input "49.99"
type input "49.99"
click at [678, 402] on input "Compare at price" at bounding box center [731, 401] width 114 height 21
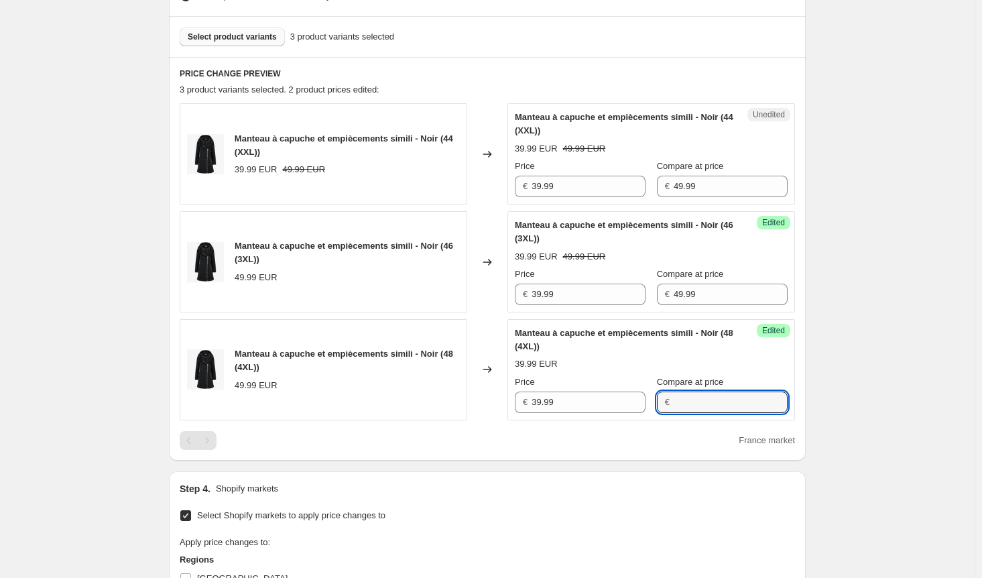
paste input "49.99"
type input "49.99"
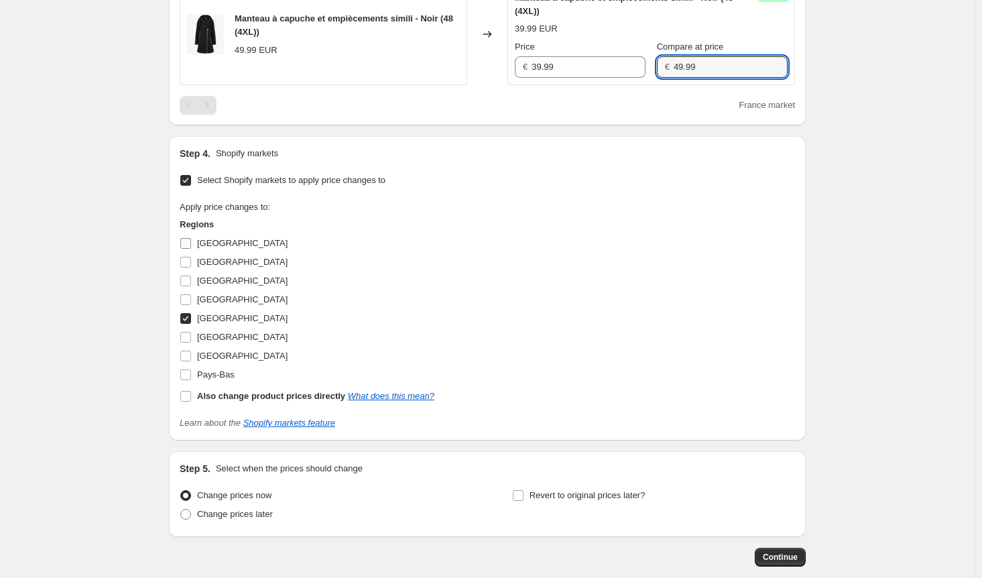
click at [190, 241] on input "[GEOGRAPHIC_DATA]" at bounding box center [185, 243] width 11 height 11
checkbox input "true"
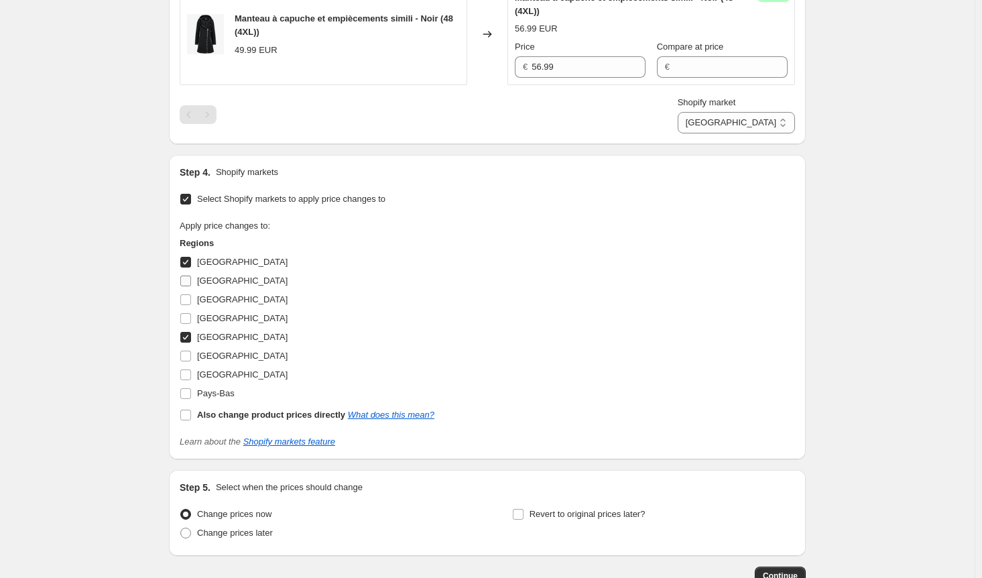
click at [188, 284] on label "[GEOGRAPHIC_DATA]" at bounding box center [234, 280] width 108 height 19
click at [188, 284] on input "[GEOGRAPHIC_DATA]" at bounding box center [185, 280] width 11 height 11
checkbox input "true"
click at [190, 301] on input "[GEOGRAPHIC_DATA]" at bounding box center [185, 299] width 11 height 11
checkbox input "true"
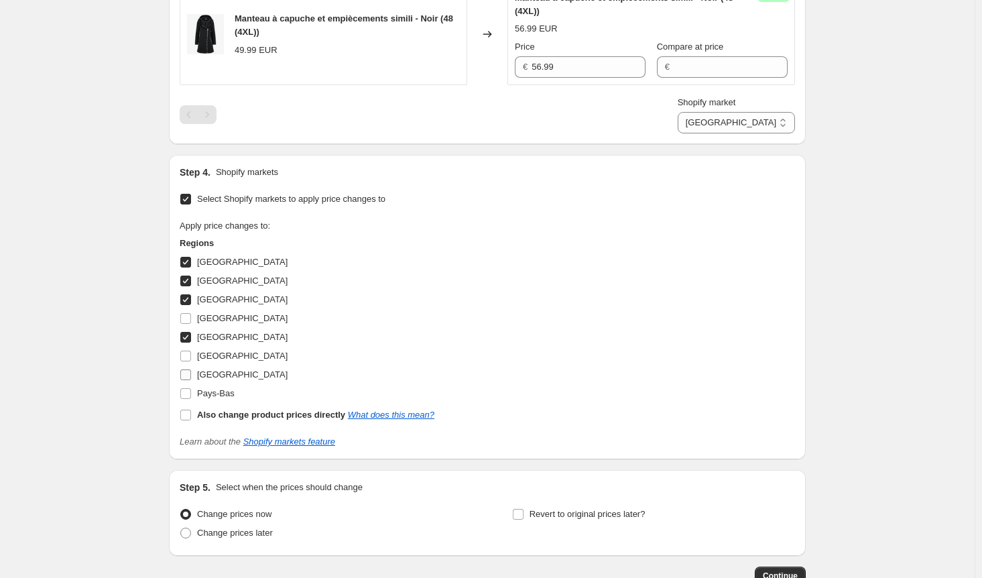
click at [189, 361] on label "[GEOGRAPHIC_DATA]" at bounding box center [234, 356] width 108 height 19
click at [189, 361] on input "[GEOGRAPHIC_DATA]" at bounding box center [185, 356] width 11 height 11
checkbox input "true"
click at [186, 377] on input "[GEOGRAPHIC_DATA]" at bounding box center [185, 374] width 11 height 11
checkbox input "true"
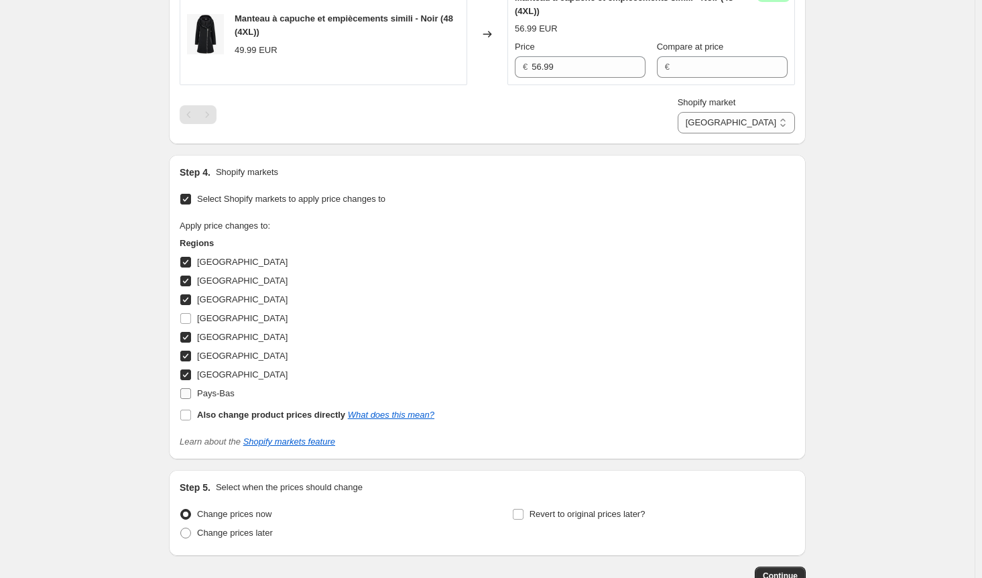
click at [183, 395] on span at bounding box center [186, 393] width 12 height 12
click at [183, 395] on input "Pays-Bas" at bounding box center [185, 393] width 11 height 11
checkbox input "true"
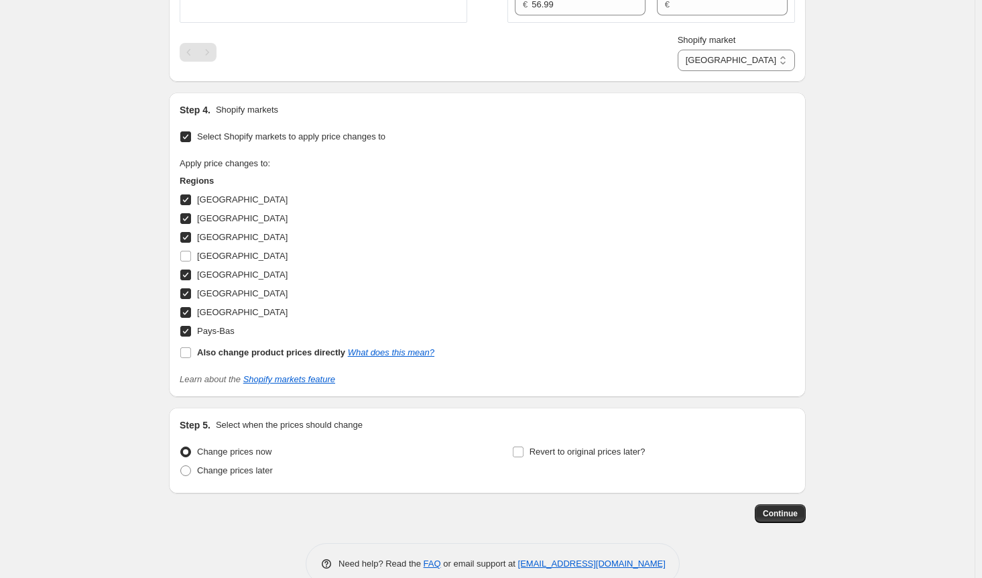
scroll to position [810, 0]
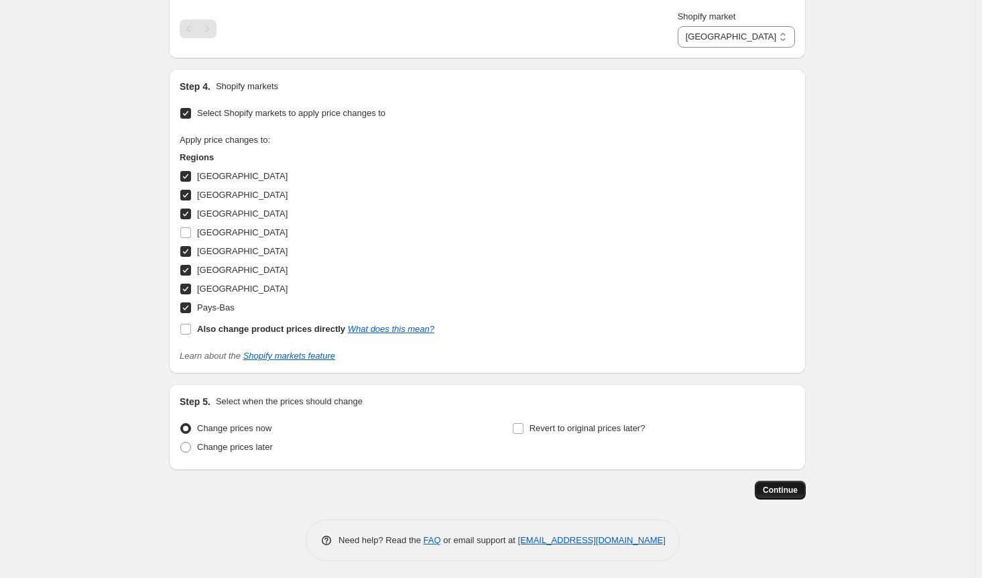
click at [790, 491] on span "Continue" at bounding box center [780, 490] width 35 height 11
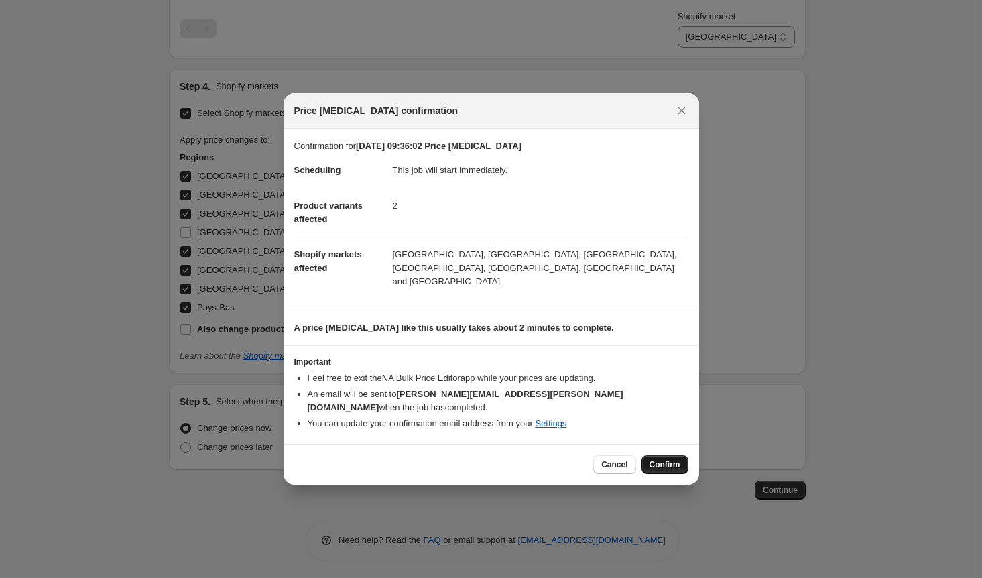
click at [667, 459] on span "Confirm" at bounding box center [665, 464] width 31 height 11
